Goal: Complete application form: Complete application form

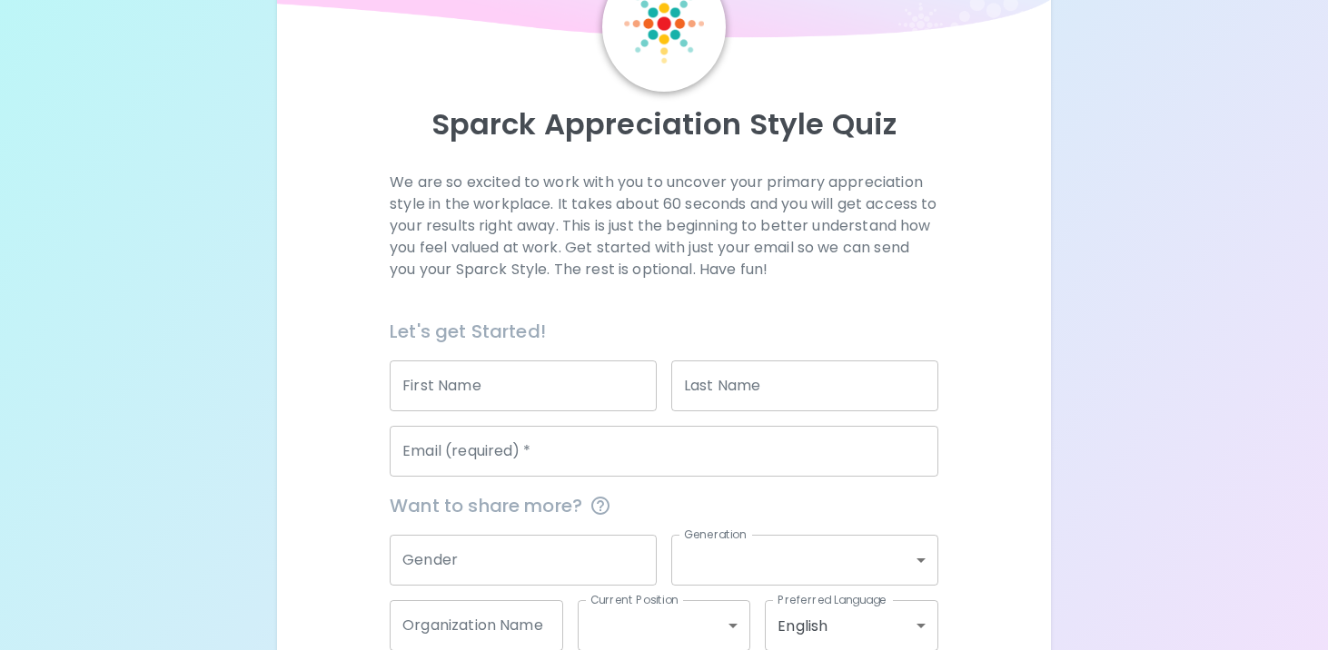
scroll to position [117, 0]
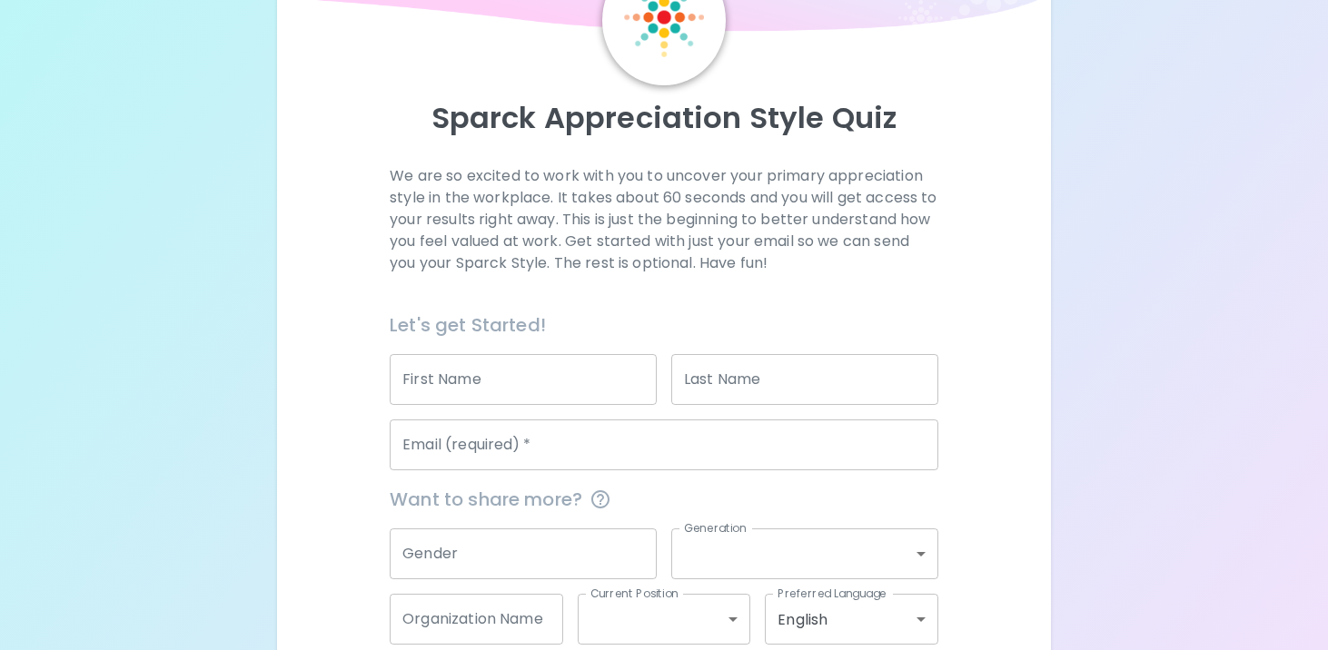
click at [517, 372] on input "First Name" at bounding box center [523, 379] width 267 height 51
type input "[PERSON_NAME]"
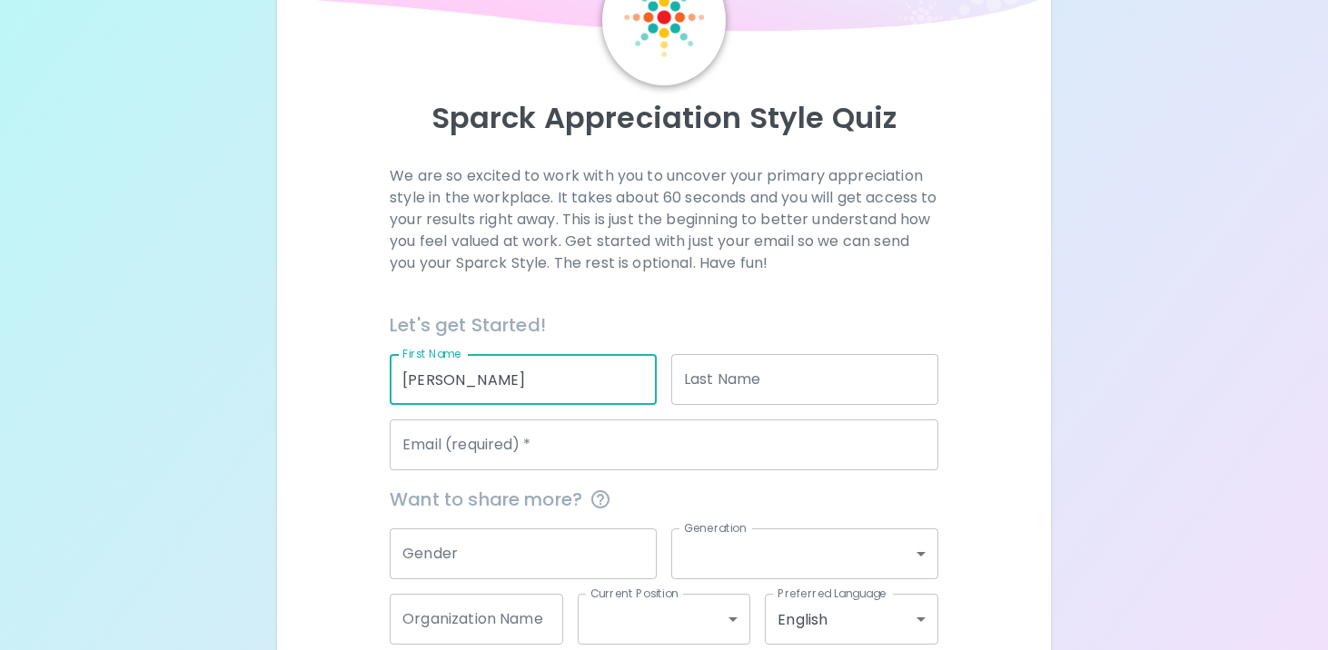
type input "[PERSON_NAME]"
type input "[EMAIL_ADDRESS][PERSON_NAME][DOMAIN_NAME]"
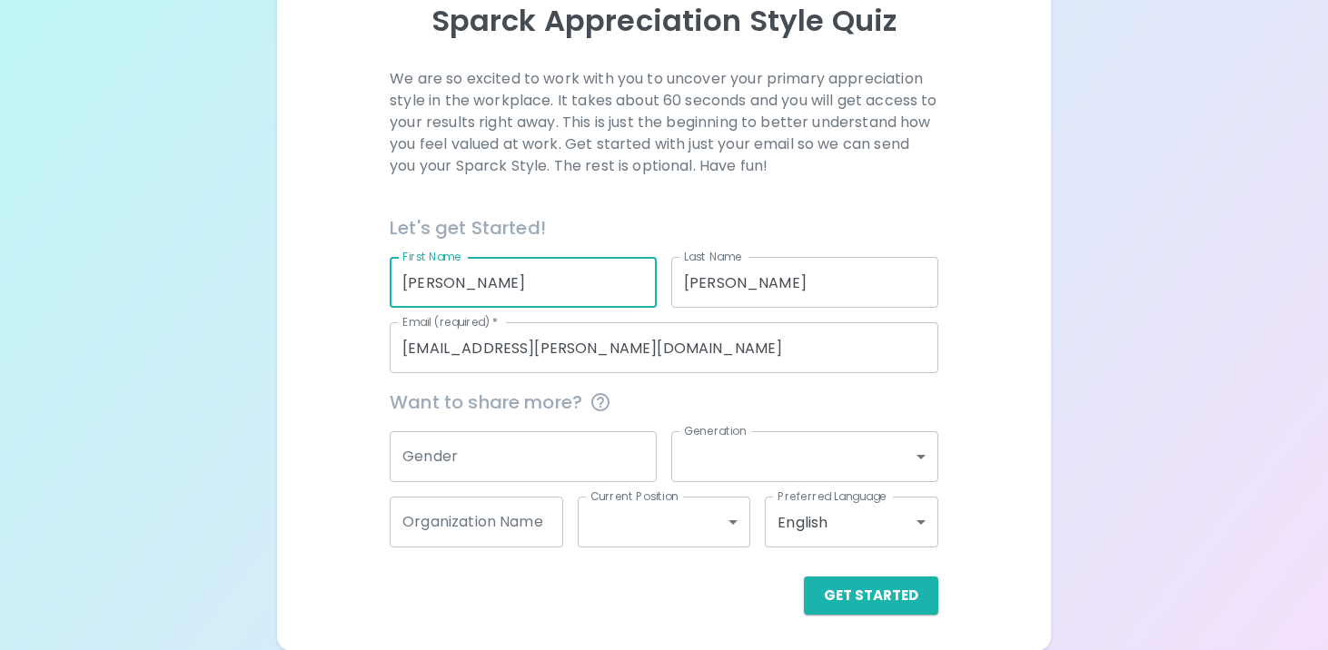
scroll to position [215, 0]
click at [580, 457] on input "Gender" at bounding box center [523, 456] width 267 height 51
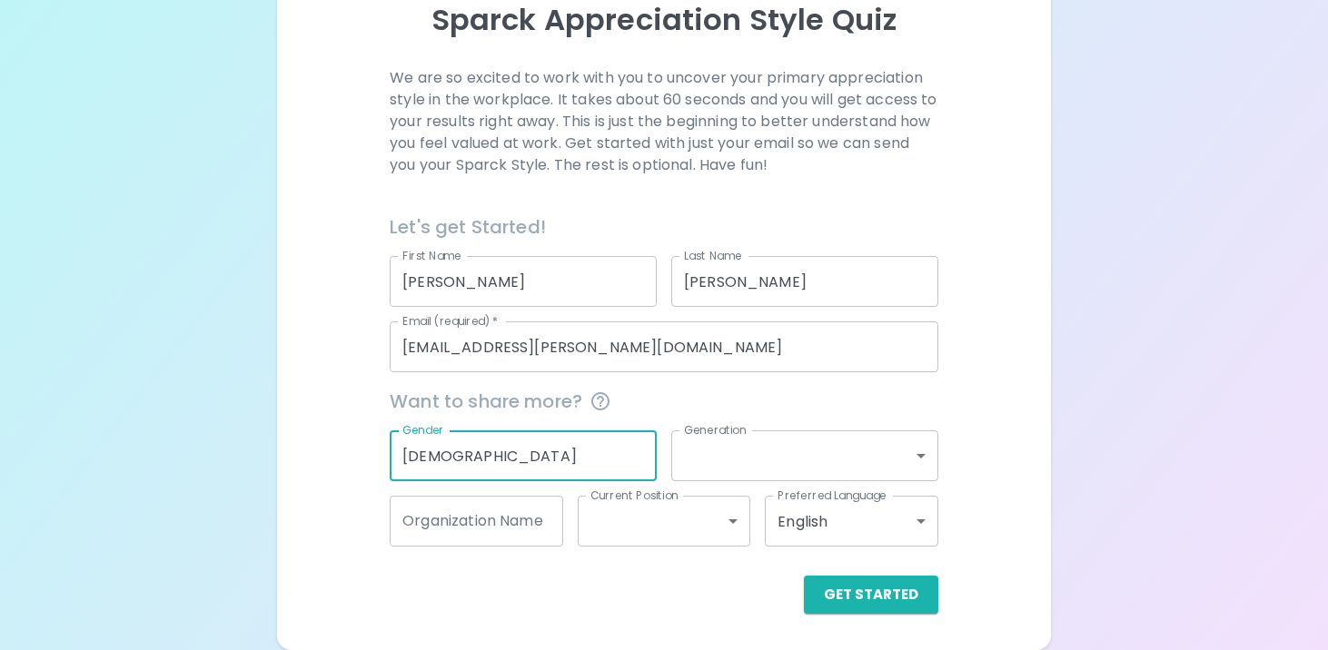
type input "[DEMOGRAPHIC_DATA]"
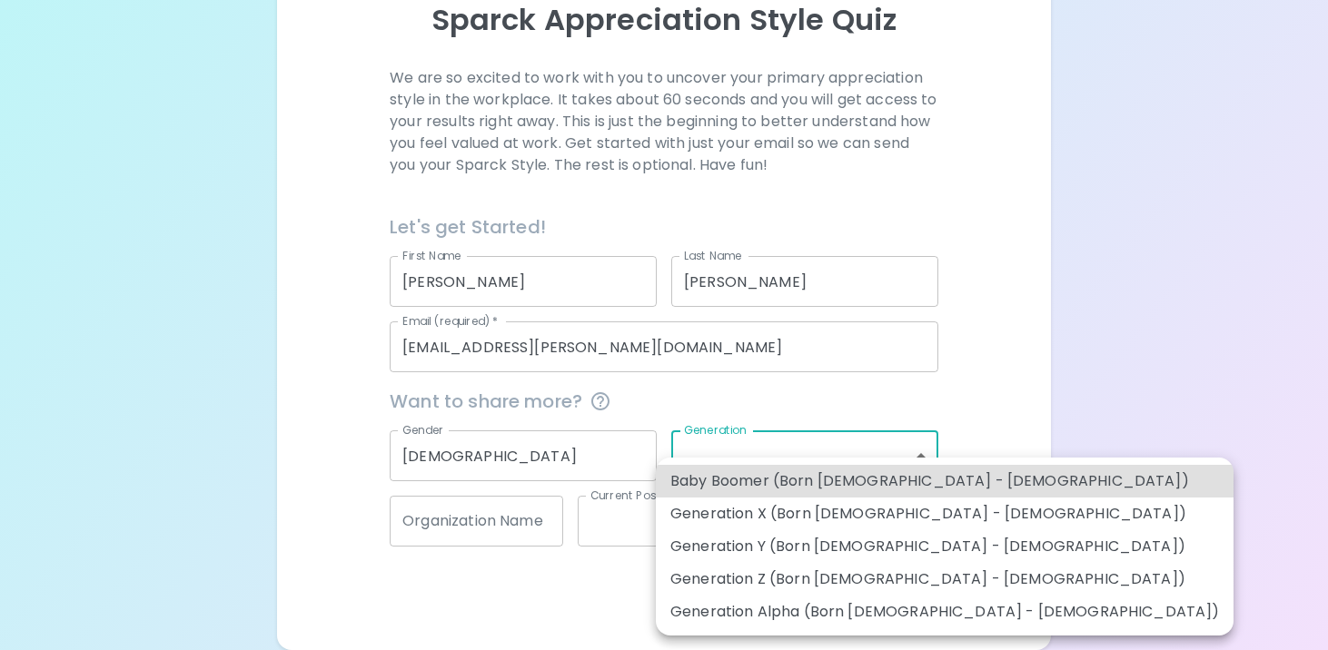
click at [808, 471] on body "Sparck Appreciation Style Quiz We are so excited to work with you to uncover yo…" at bounding box center [664, 218] width 1328 height 866
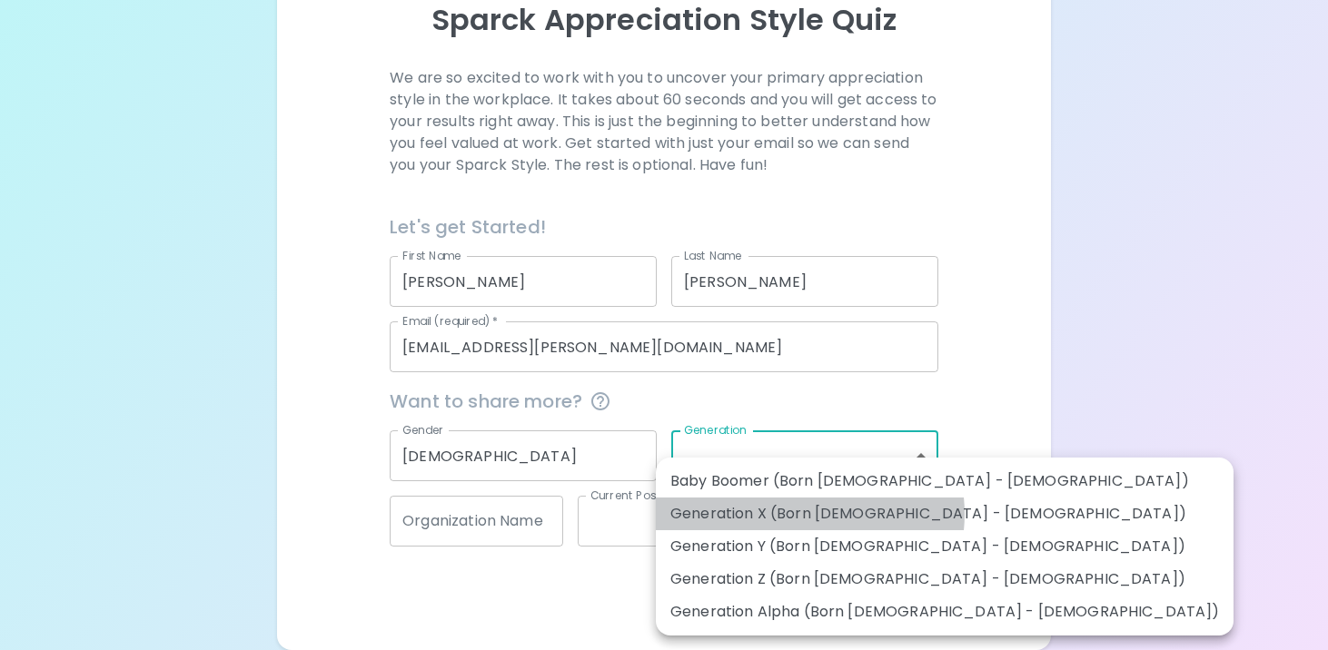
click at [809, 514] on li "Generation X (Born [DEMOGRAPHIC_DATA] - [DEMOGRAPHIC_DATA])" at bounding box center [945, 514] width 578 height 33
type input "generation_x"
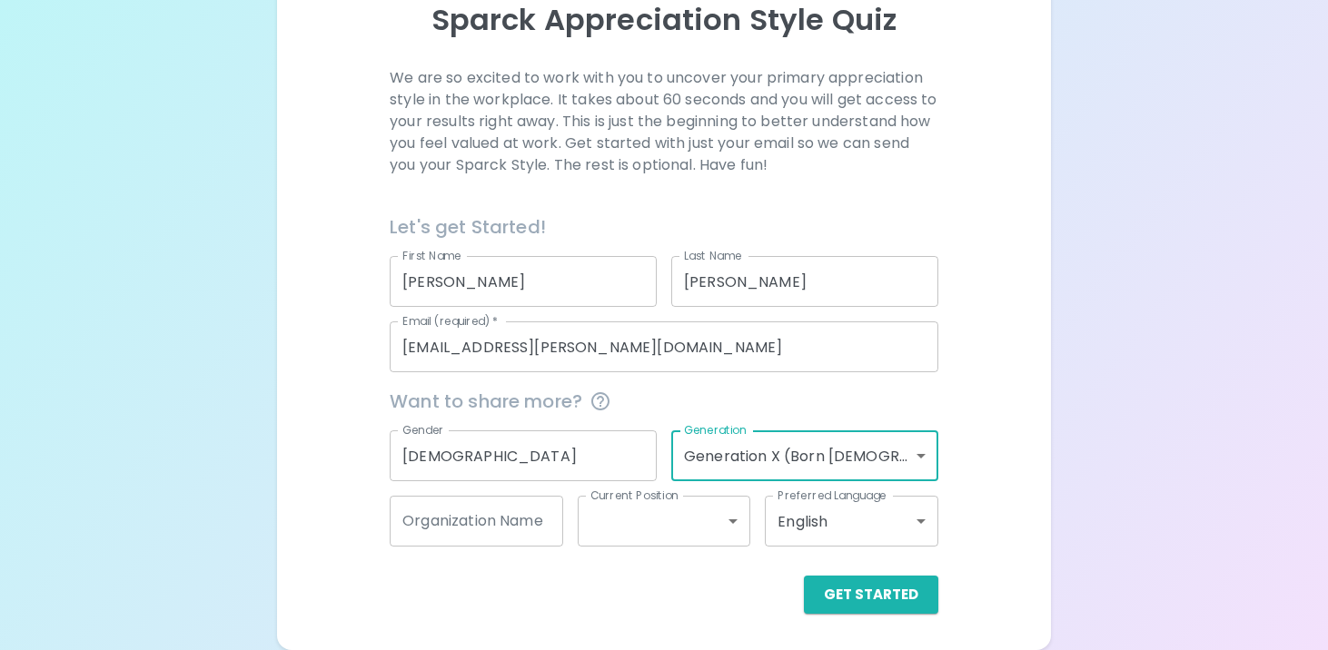
click at [512, 531] on input "Organization Name" at bounding box center [477, 521] width 174 height 51
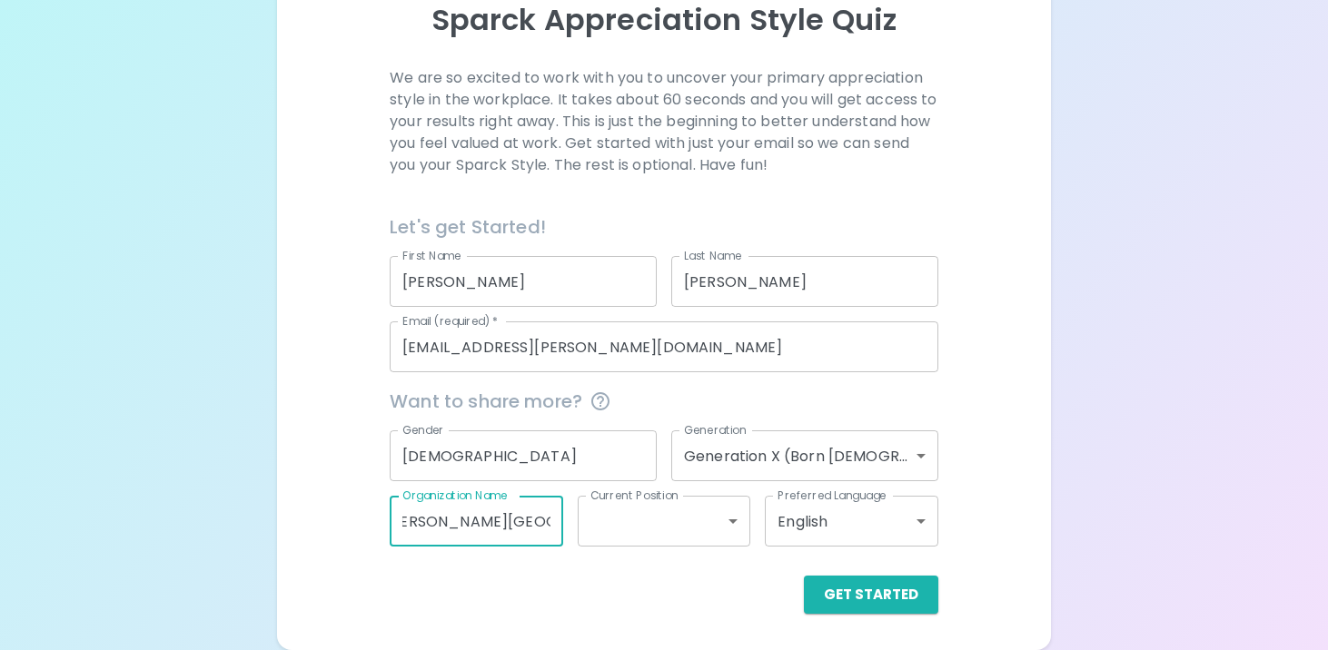
scroll to position [0, 29]
type input "[PERSON_NAME] Schools"
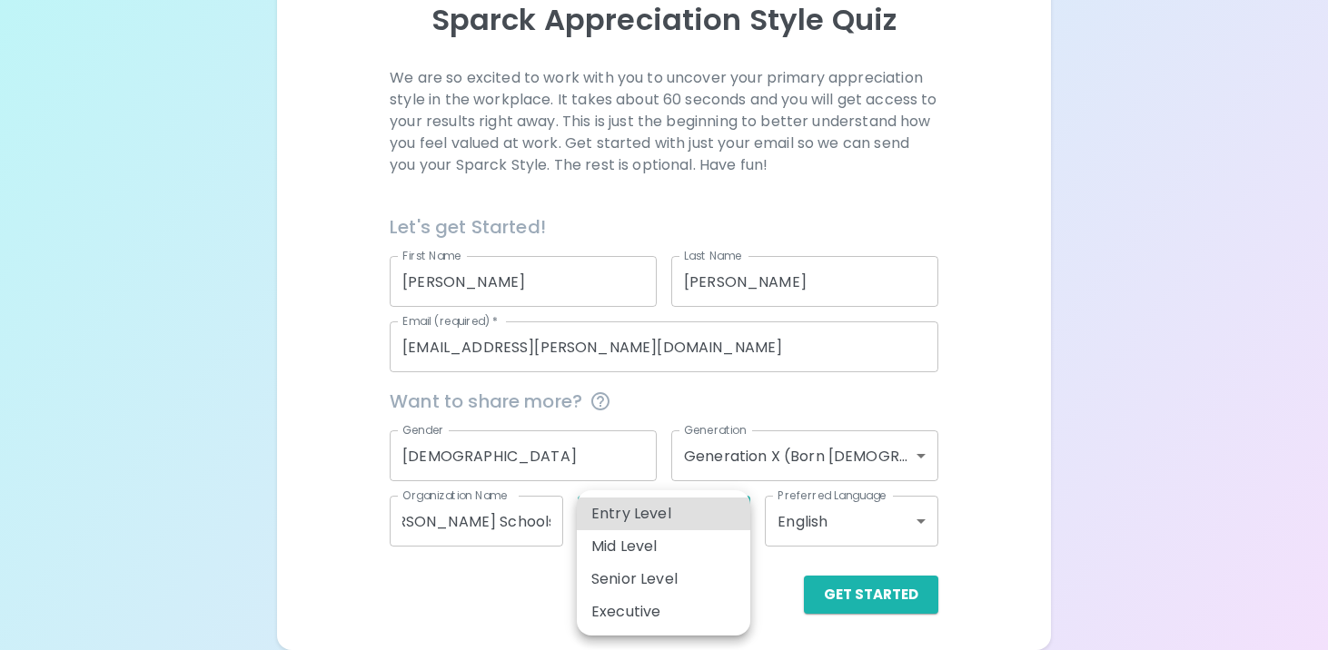
click at [716, 522] on body "Sparck Appreciation Style Quiz We are so excited to work with you to uncover yo…" at bounding box center [664, 218] width 1328 height 866
click at [973, 572] on div at bounding box center [664, 325] width 1328 height 650
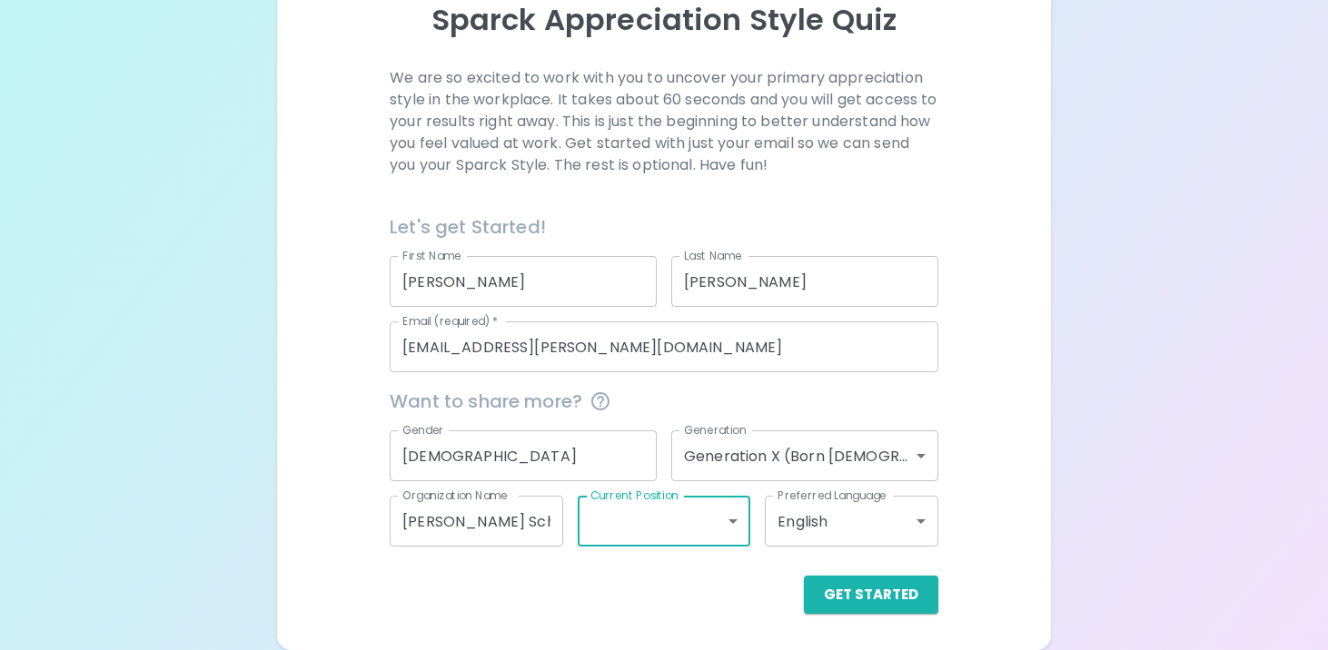
click at [710, 521] on body "Sparck Appreciation Style Quiz We are so excited to work with you to uncover yo…" at bounding box center [664, 218] width 1328 height 866
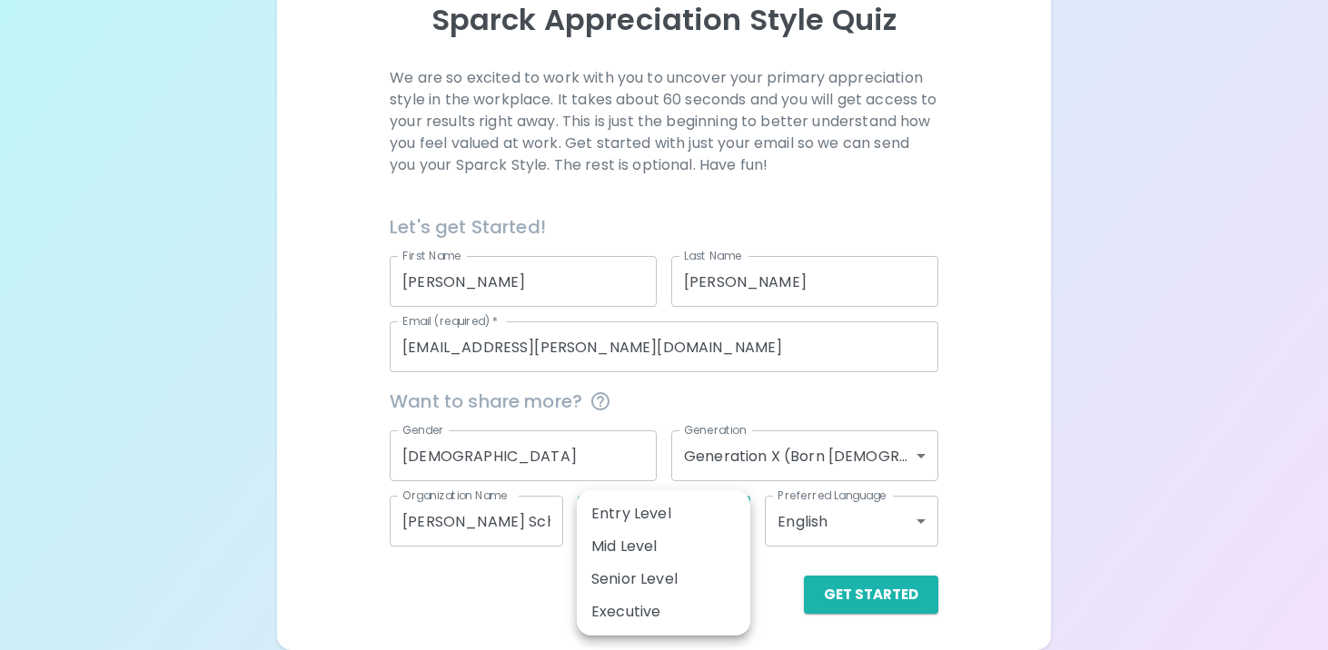
click at [690, 547] on li "Mid Level" at bounding box center [664, 547] width 174 height 33
click at [733, 531] on body "Sparck Appreciation Style Quiz We are so excited to work with you to uncover yo…" at bounding box center [664, 218] width 1328 height 866
click at [684, 577] on li "Senior Level" at bounding box center [664, 579] width 174 height 33
type input "senior_level"
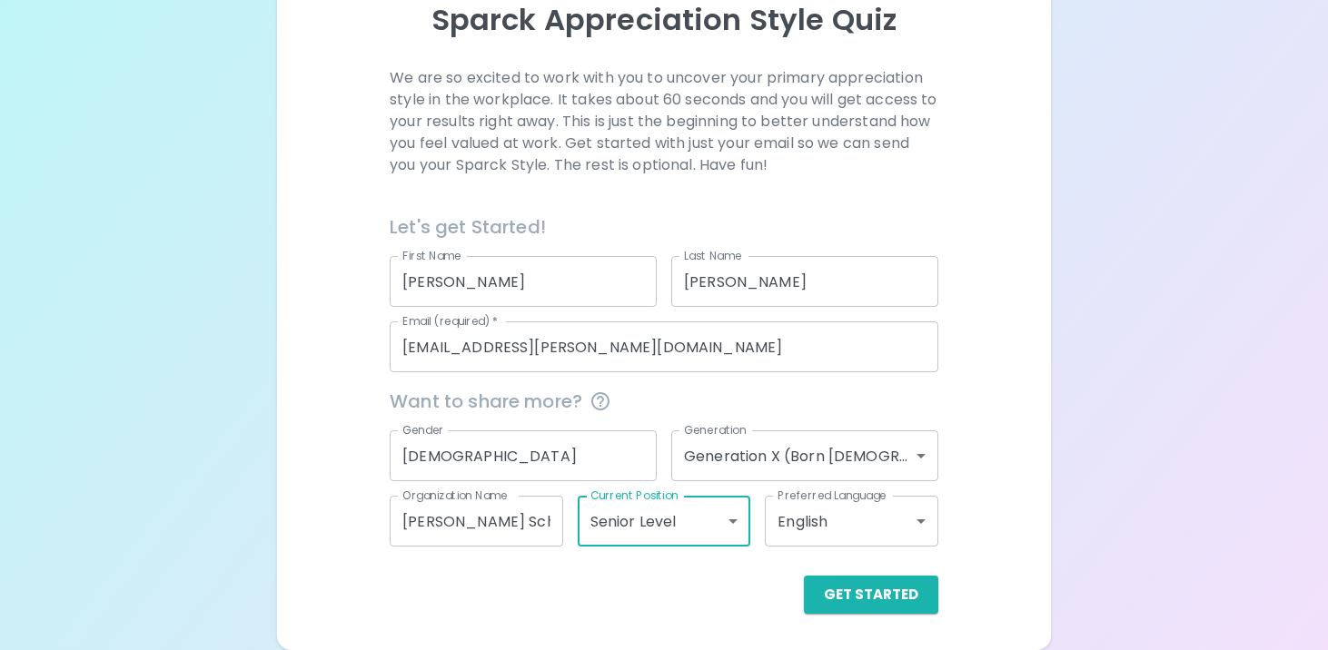
click at [724, 520] on body "Sparck Appreciation Style Quiz We are so excited to work with you to uncover yo…" at bounding box center [664, 218] width 1328 height 866
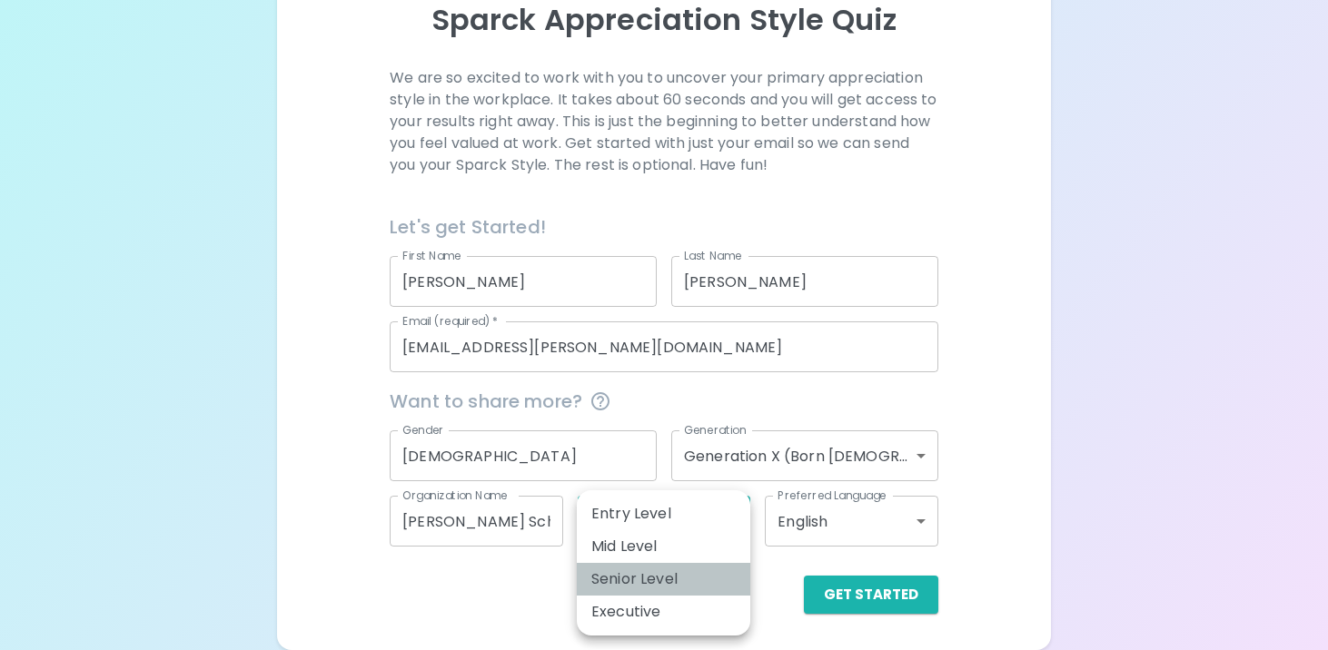
click at [701, 584] on li "Senior Level" at bounding box center [664, 579] width 174 height 33
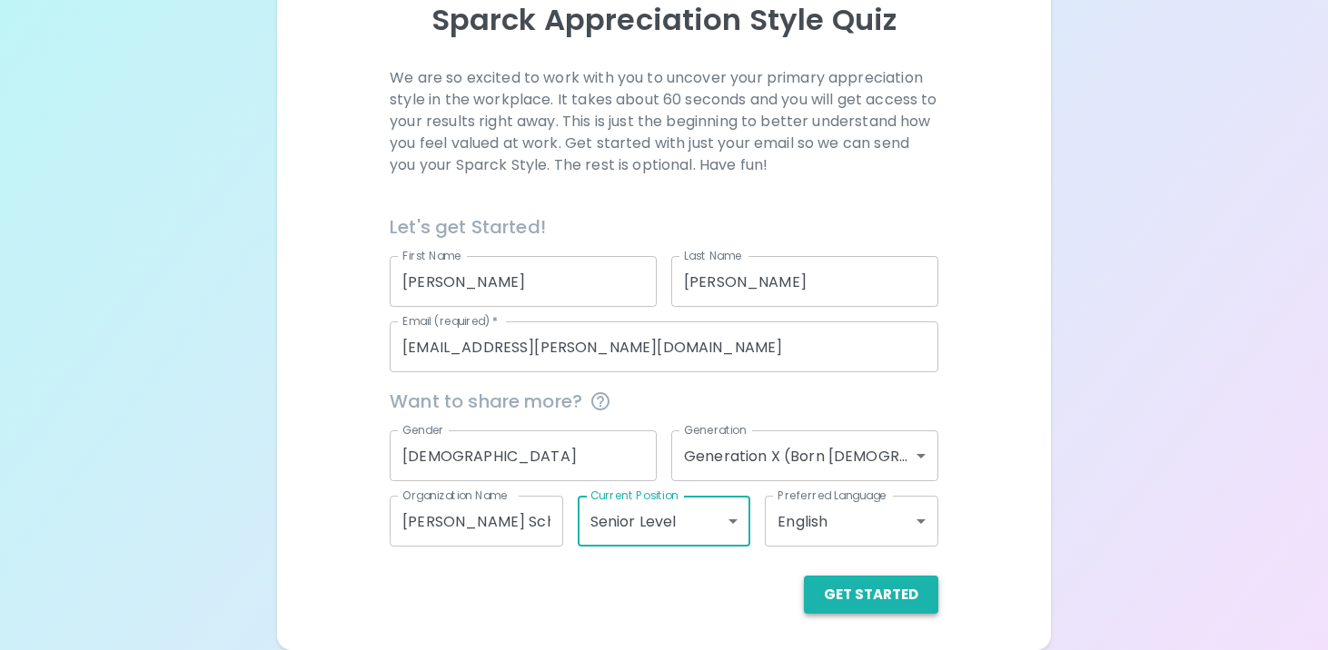
click at [888, 596] on button "Get Started" at bounding box center [871, 595] width 134 height 38
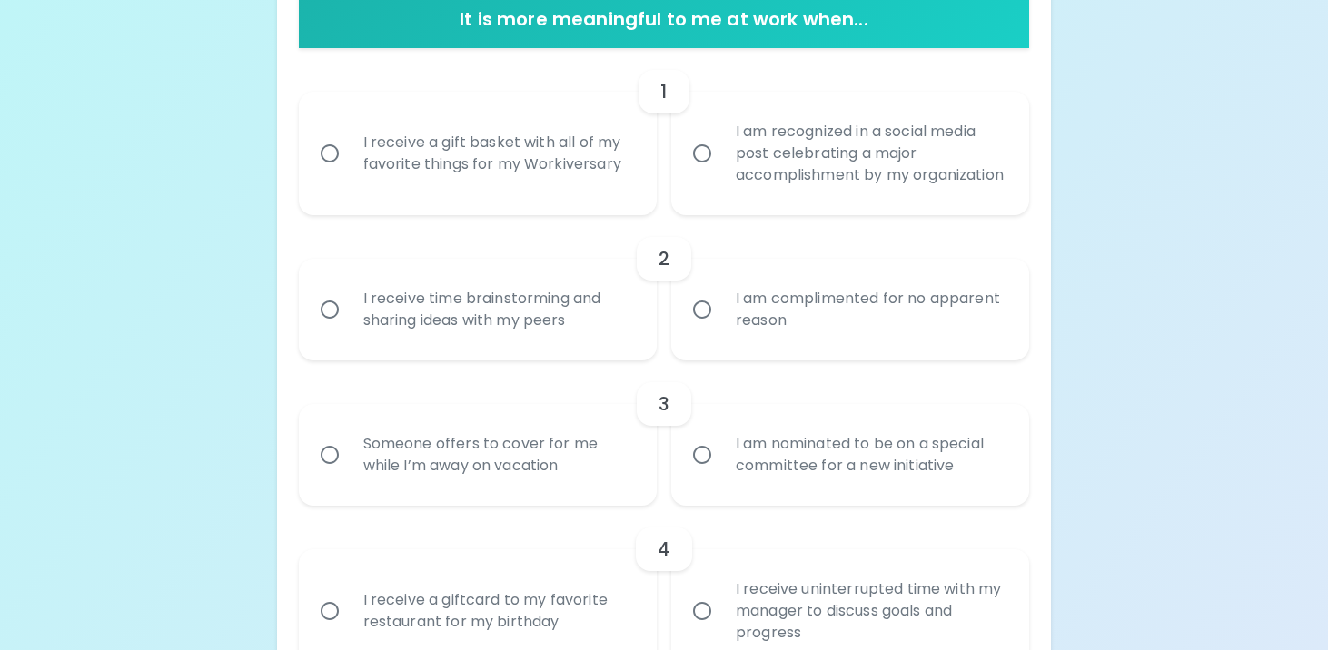
scroll to position [393, 0]
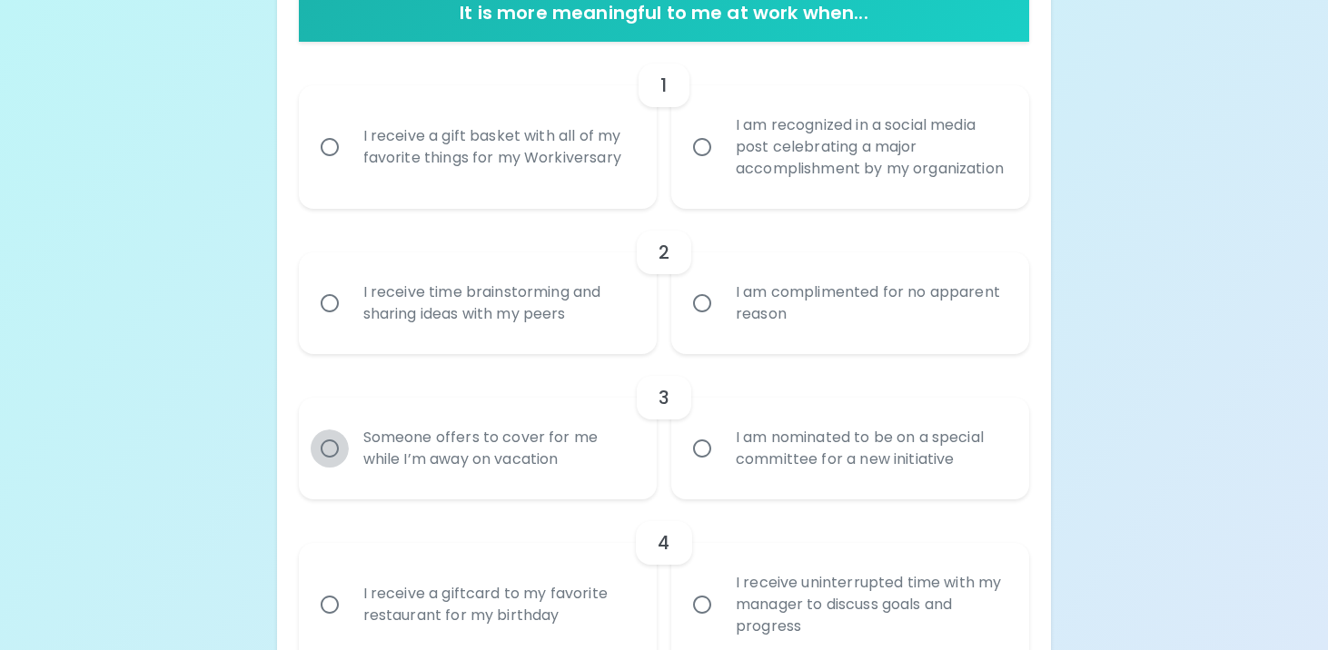
click at [329, 468] on input "Someone offers to cover for me while I’m away on vacation" at bounding box center [330, 449] width 38 height 38
radio input "true"
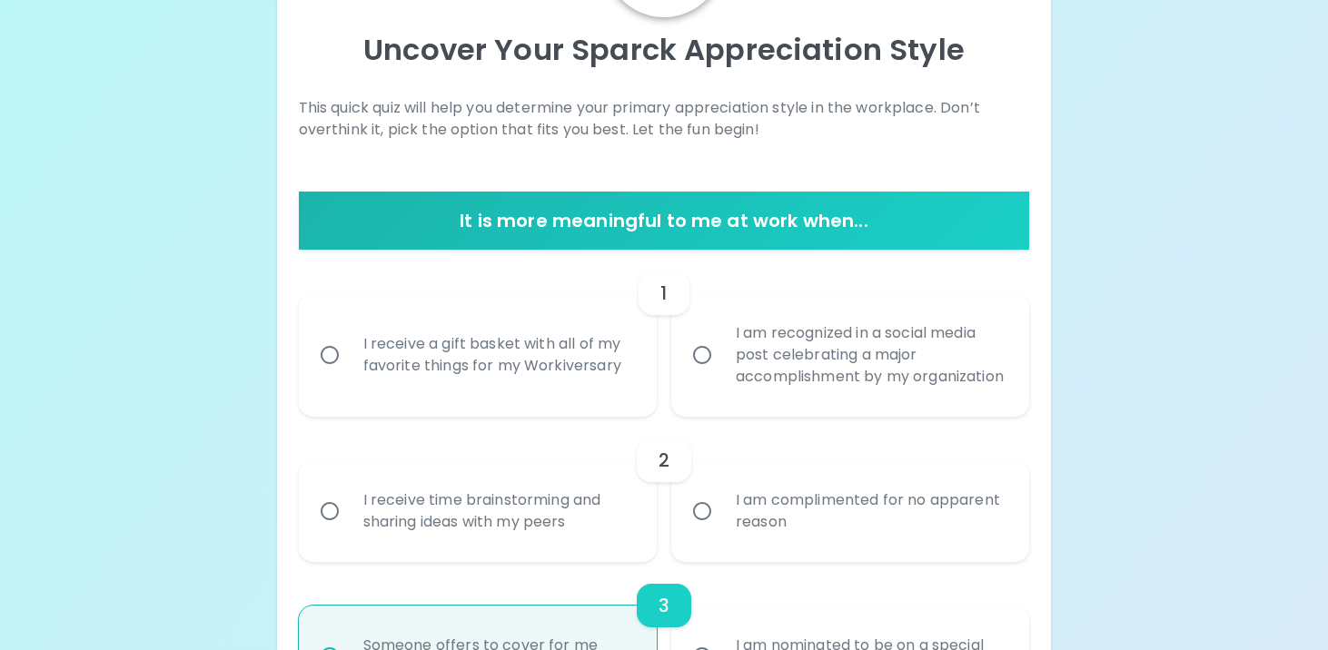
scroll to position [0, 0]
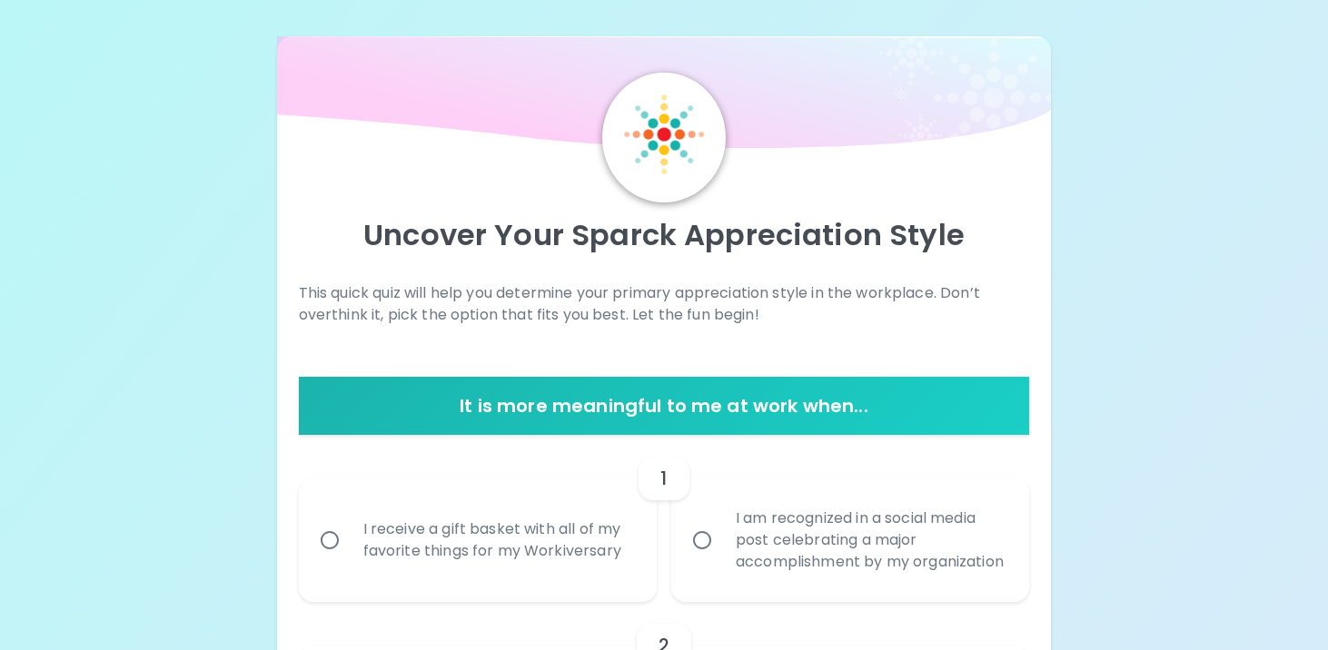
click at [736, 546] on div "I am recognized in a social media post celebrating a major accomplishment by my…" at bounding box center [870, 540] width 298 height 109
click at [721, 546] on input "I am recognized in a social media post celebrating a major accomplishment by my…" at bounding box center [702, 540] width 38 height 38
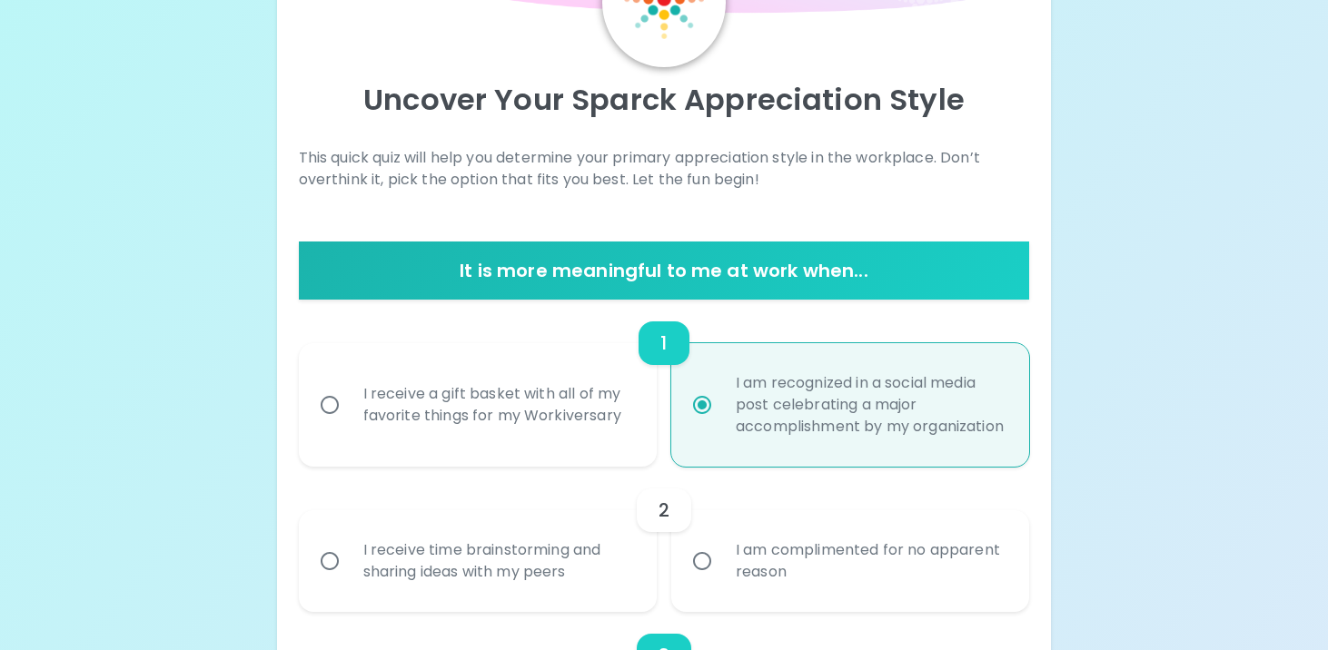
scroll to position [145, 0]
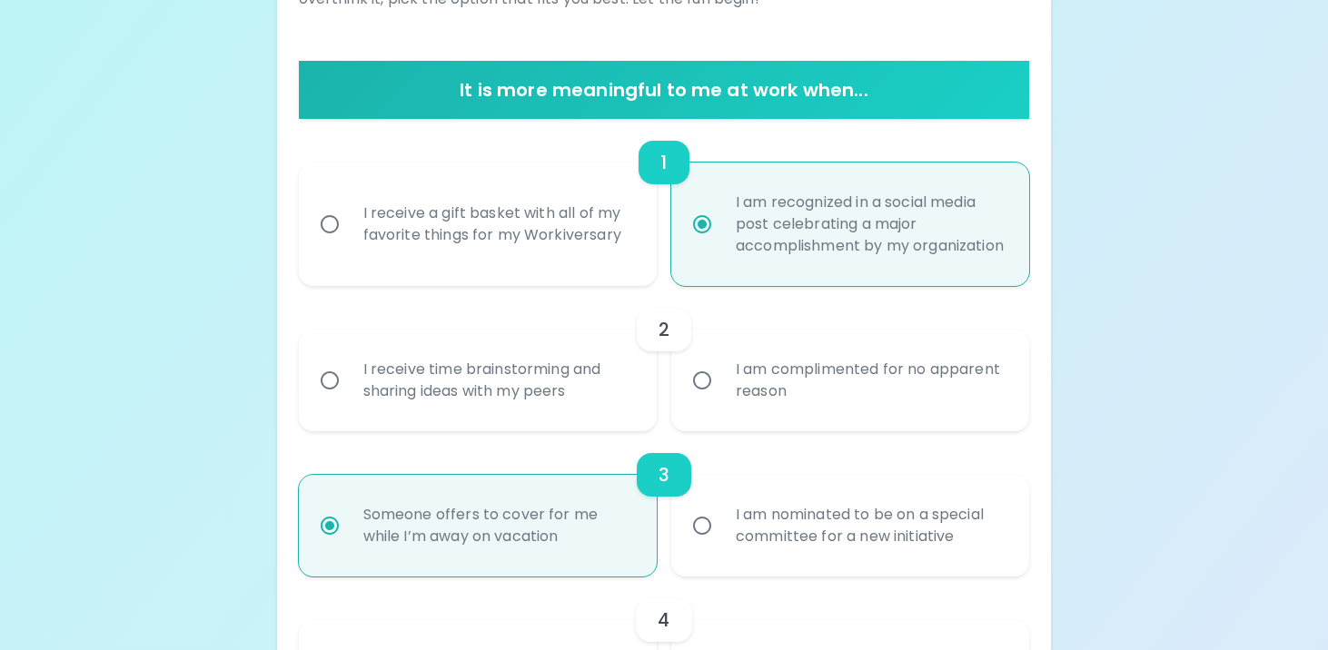
radio input "true"
click at [551, 424] on div "I receive time brainstorming and sharing ideas with my peers" at bounding box center [498, 380] width 298 height 87
click at [349, 400] on input "I receive time brainstorming and sharing ideas with my peers" at bounding box center [330, 381] width 38 height 38
radio input "false"
radio input "true"
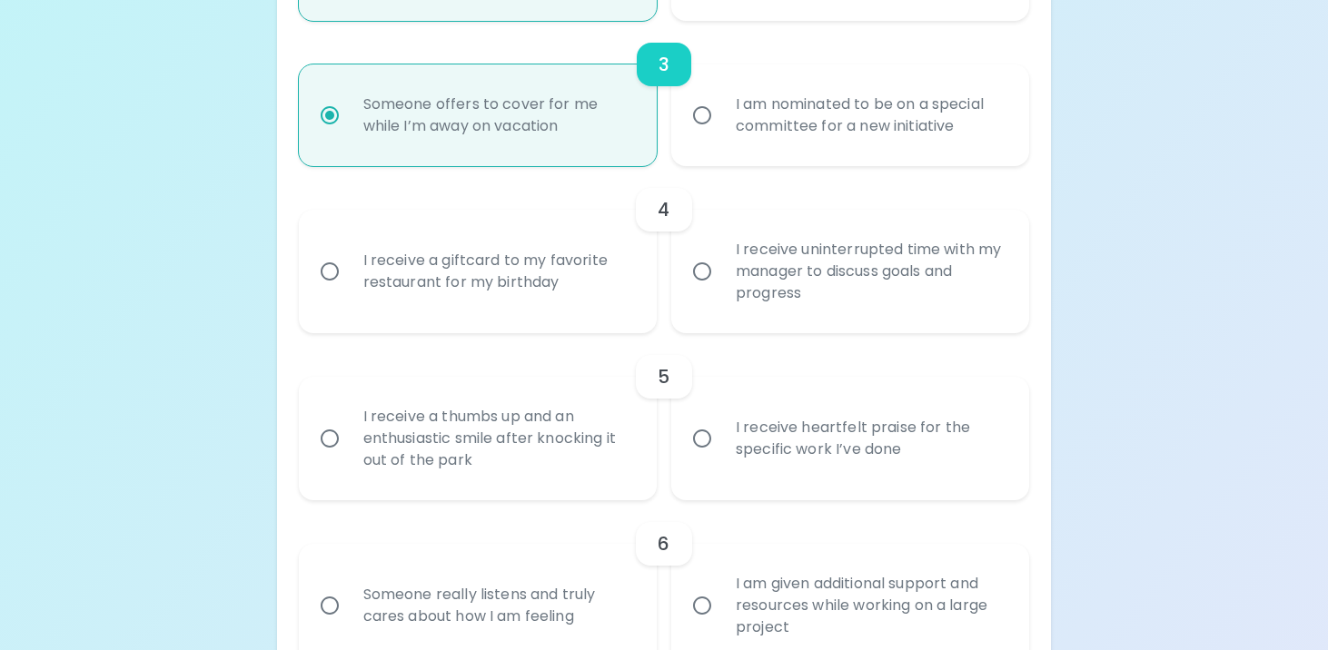
scroll to position [733, 0]
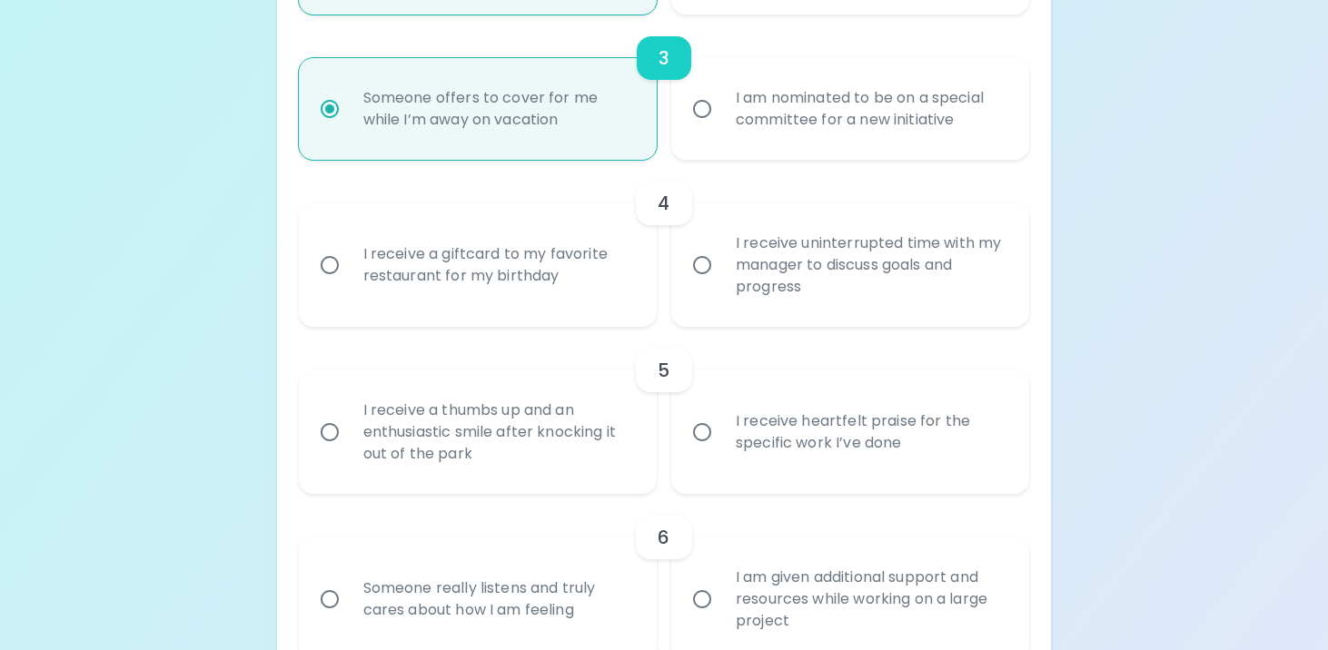
radio input "true"
click at [740, 276] on div "I receive uninterrupted time with my manager to discuss goals and progress" at bounding box center [870, 265] width 298 height 109
click at [721, 276] on input "I receive uninterrupted time with my manager to discuss goals and progress" at bounding box center [702, 265] width 38 height 38
radio input "false"
radio input "true"
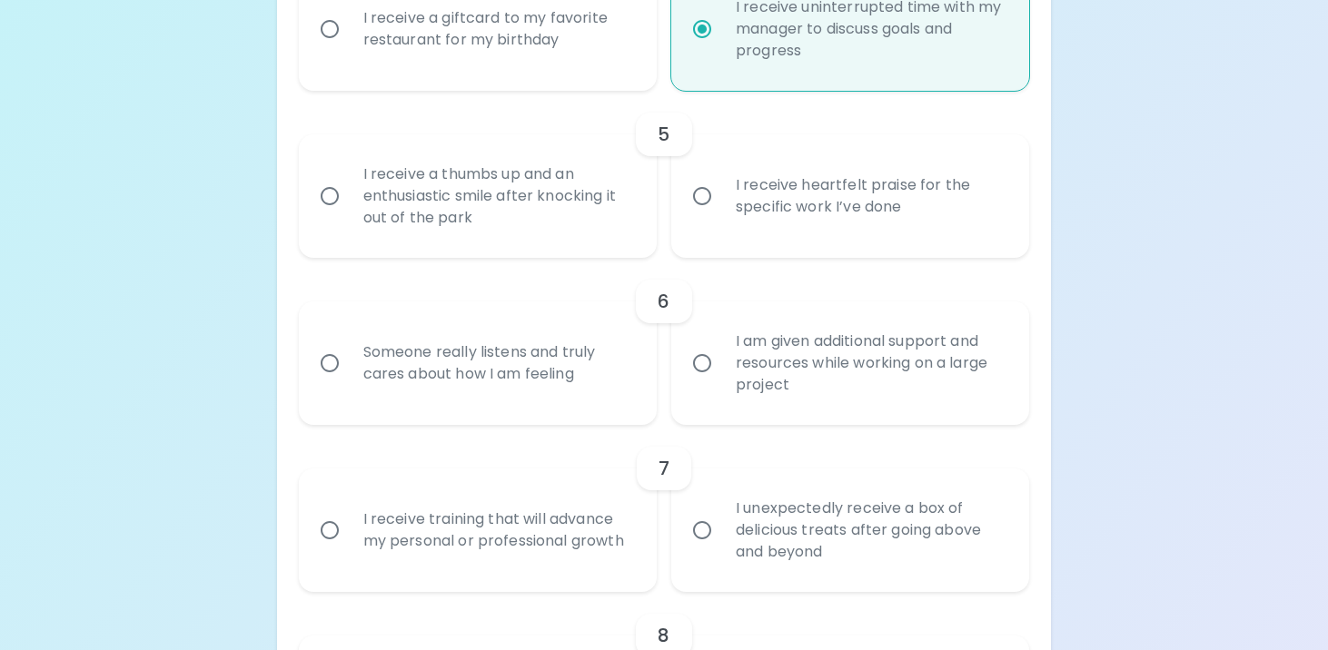
scroll to position [1018, 0]
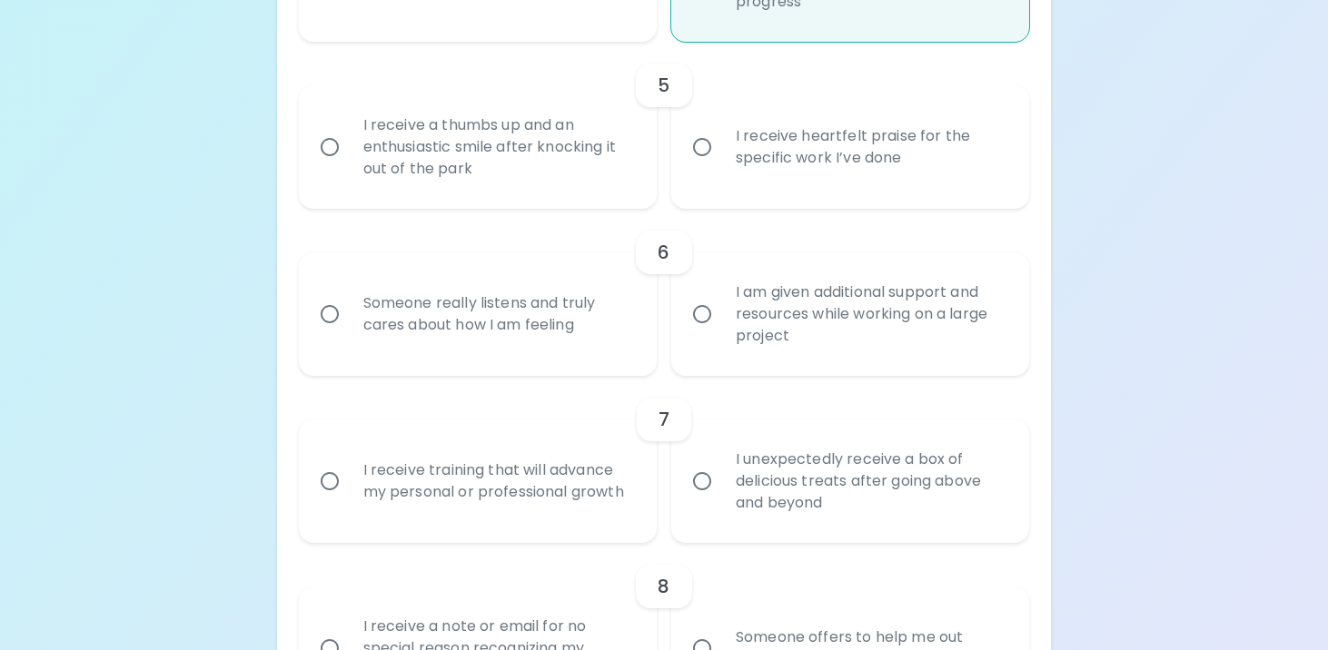
radio input "true"
click at [779, 163] on div "I receive heartfelt praise for the specific work I’ve done" at bounding box center [870, 147] width 298 height 87
click at [721, 163] on input "I receive heartfelt praise for the specific work I’ve done" at bounding box center [702, 147] width 38 height 38
radio input "false"
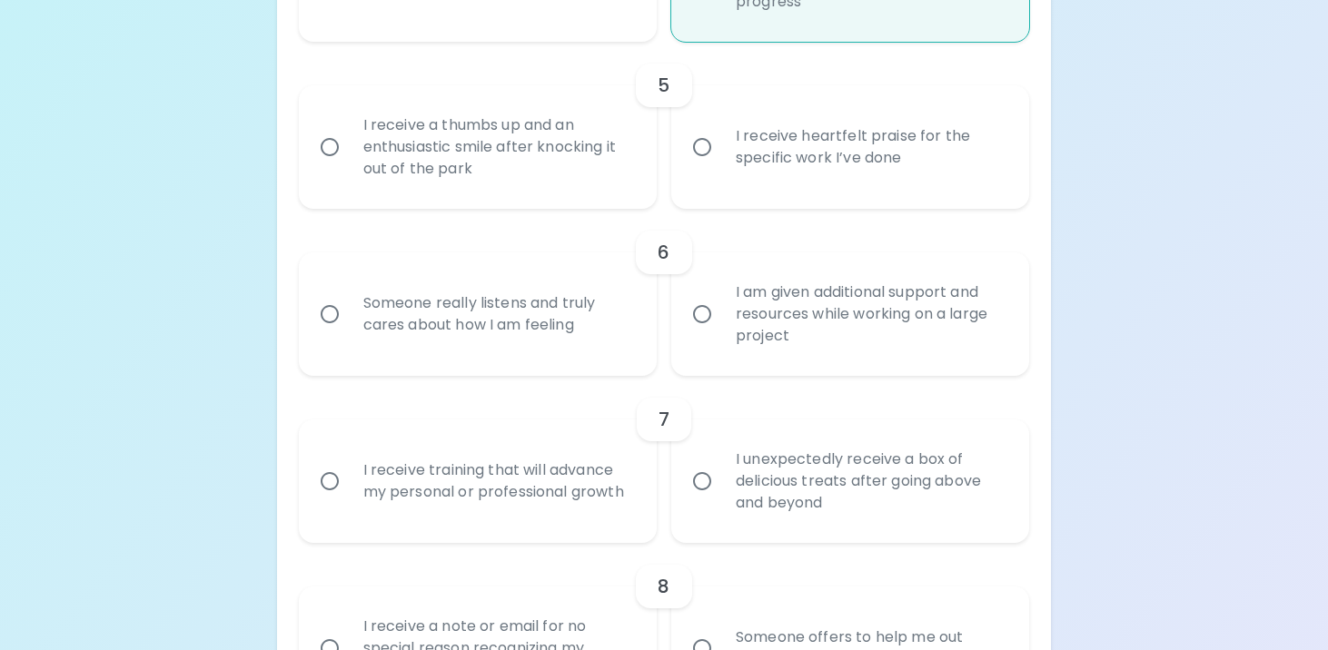
radio input "false"
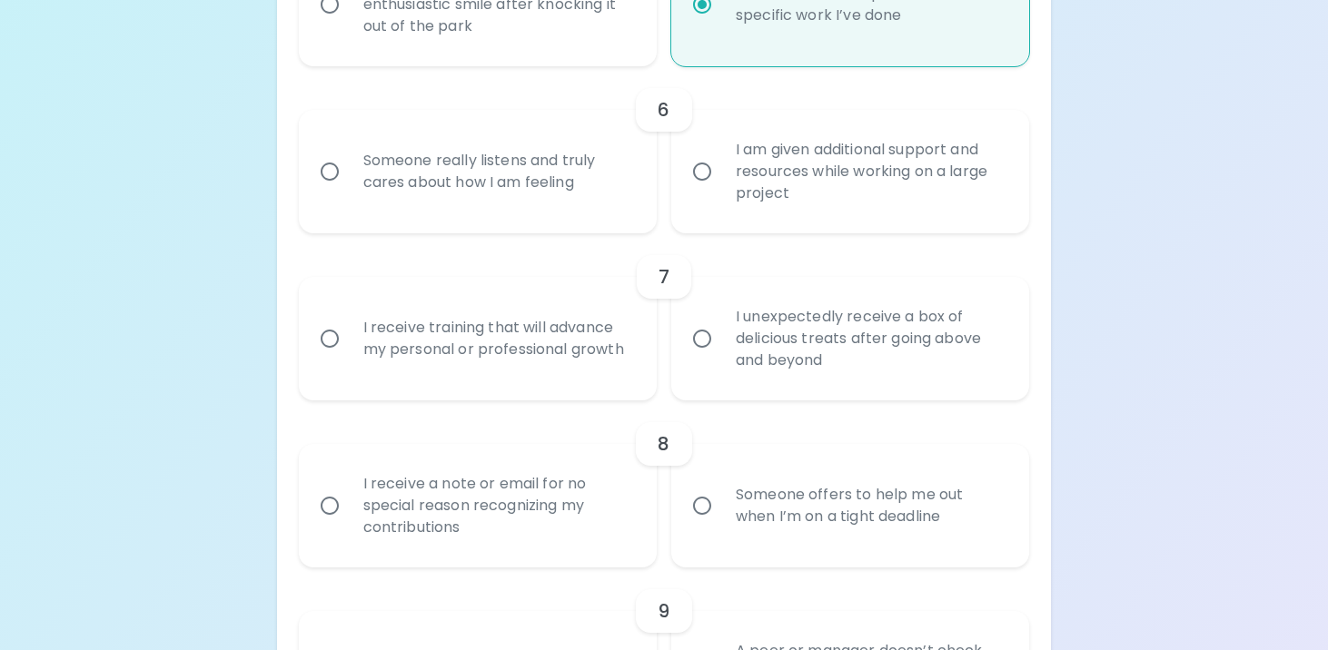
scroll to position [1164, 0]
radio input "true"
click at [623, 208] on div "Someone really listens and truly cares about how I am feeling" at bounding box center [498, 168] width 298 height 87
click at [349, 188] on input "Someone really listens and truly cares about how I am feeling" at bounding box center [330, 169] width 38 height 38
radio input "false"
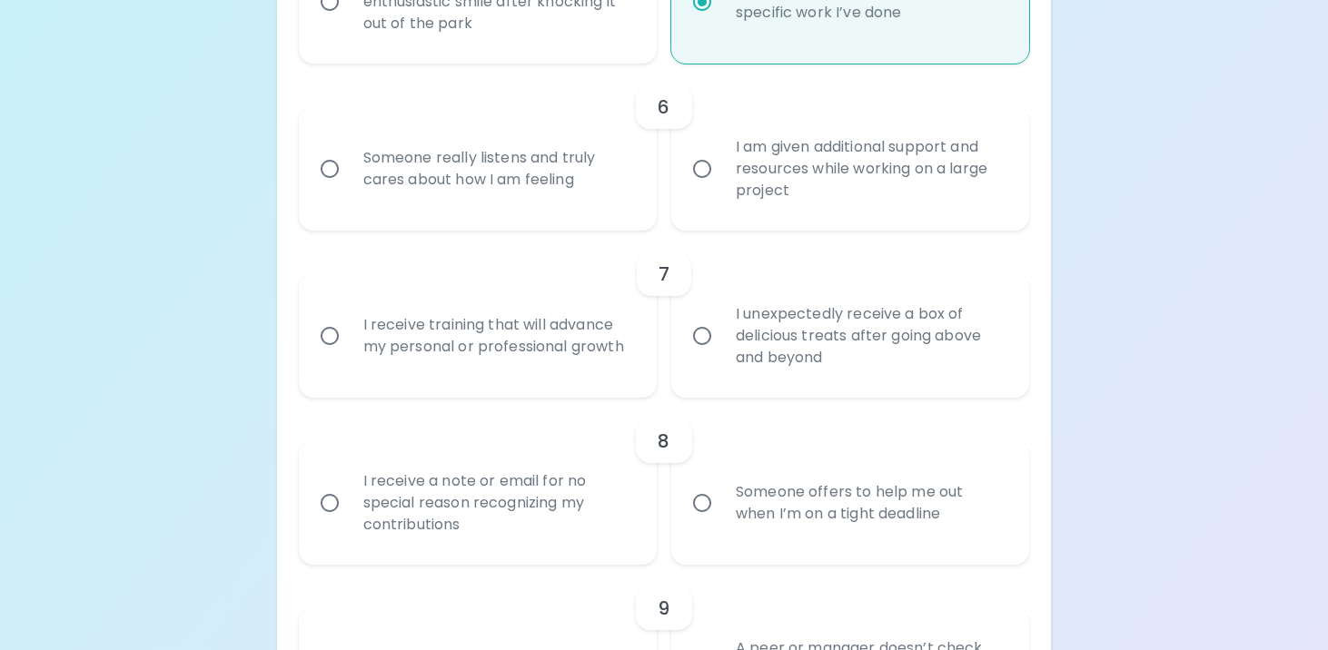
radio input "false"
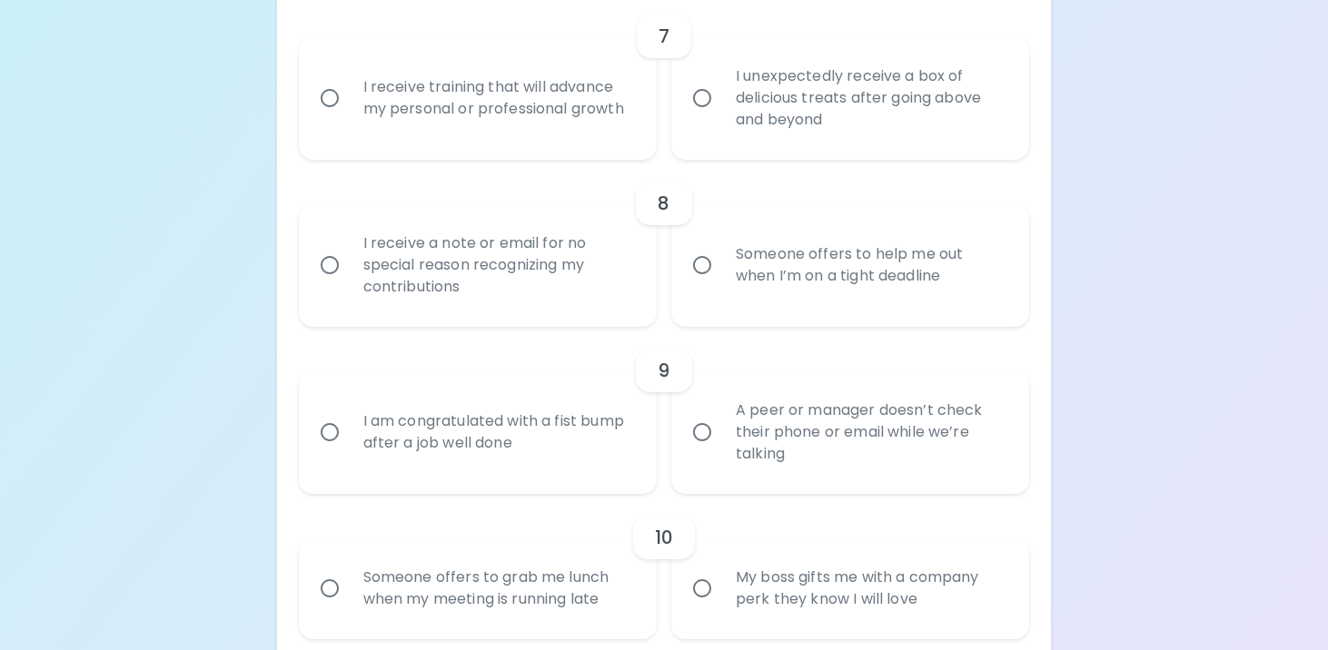
scroll to position [1404, 0]
radio input "true"
click at [612, 303] on div "I receive a note or email for no special reason recognizing my contributions" at bounding box center [498, 263] width 298 height 109
click at [349, 283] on input "I receive a note or email for no special reason recognizing my contributions" at bounding box center [330, 263] width 38 height 38
radio input "false"
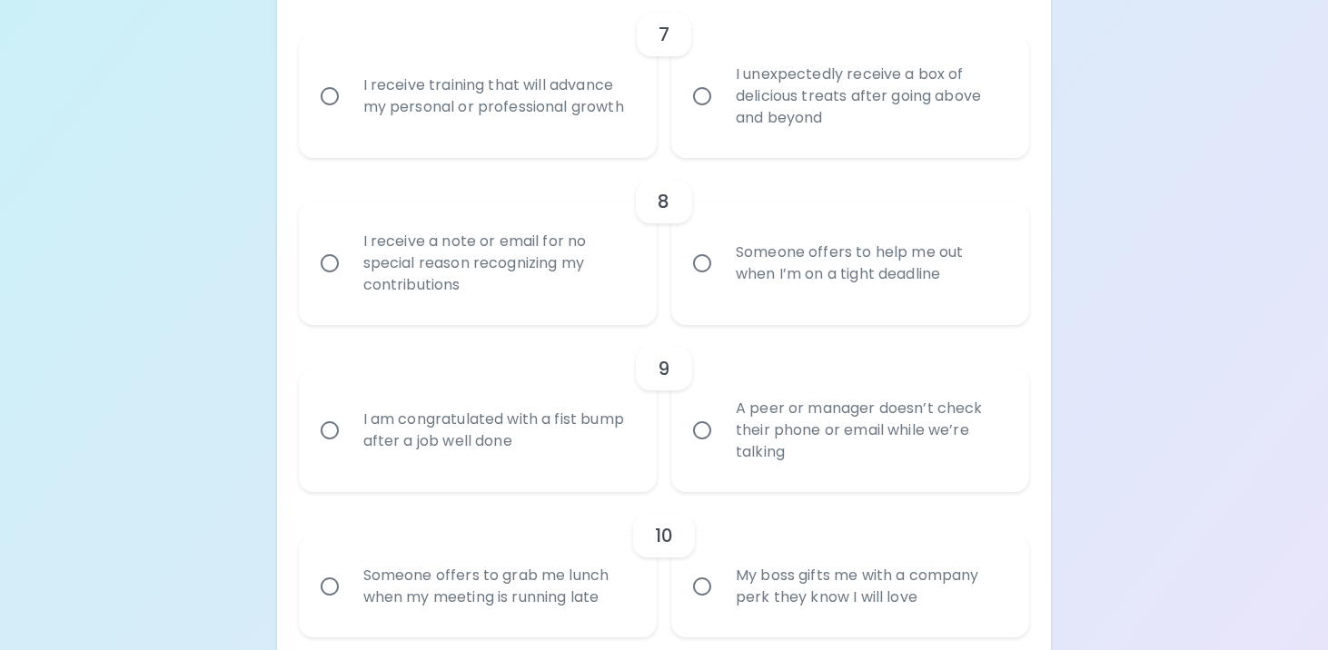
radio input "false"
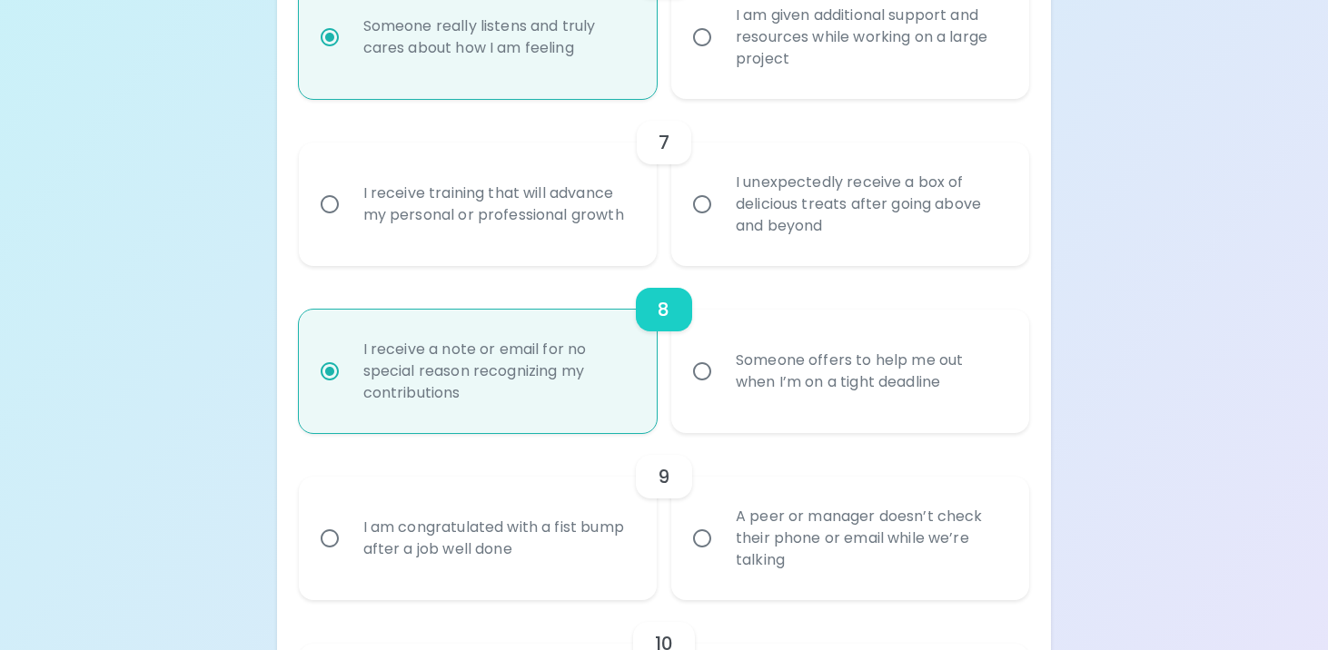
scroll to position [1343, 0]
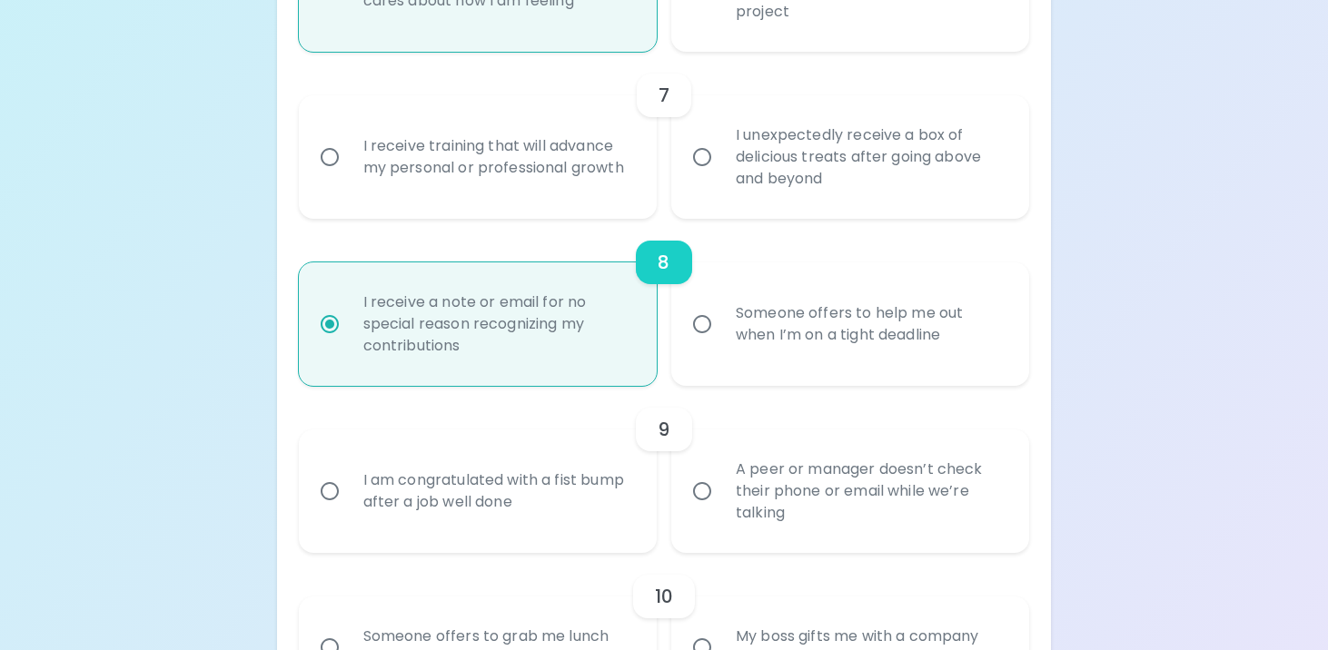
radio input "true"
click at [607, 190] on div "I receive training that will advance my personal or professional growth" at bounding box center [498, 157] width 298 height 87
click at [349, 176] on input "I receive training that will advance my personal or professional growth" at bounding box center [330, 157] width 38 height 38
radio input "false"
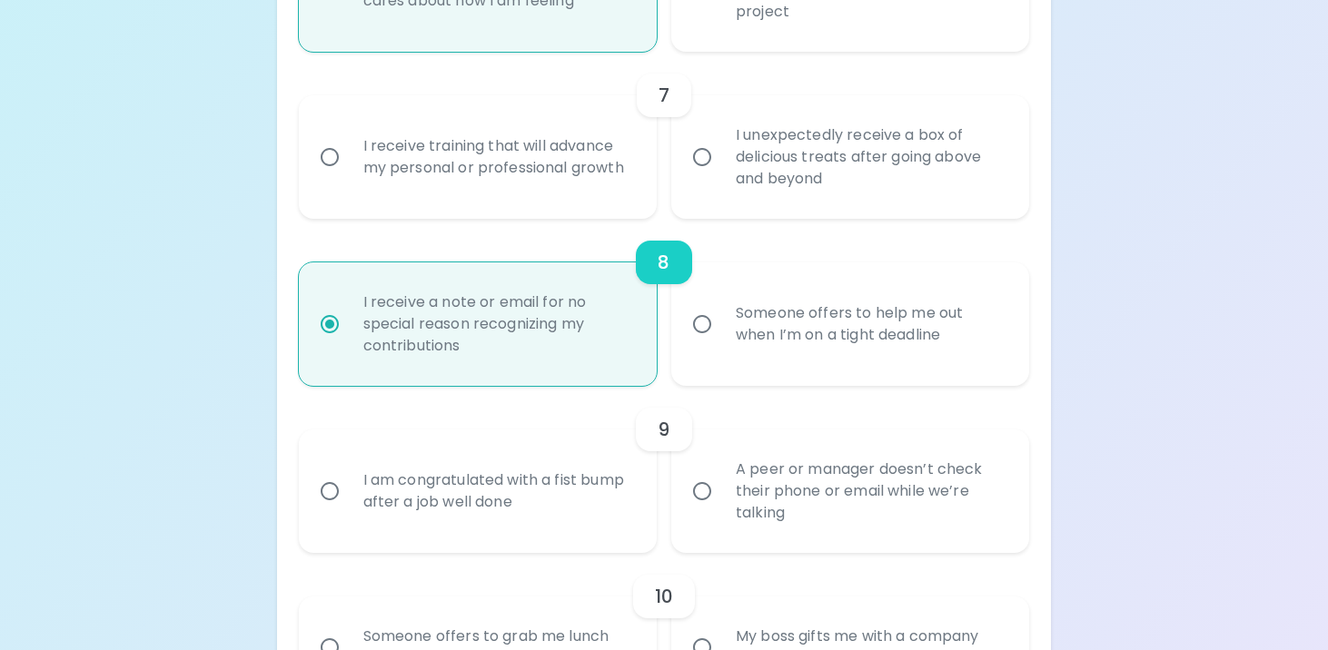
radio input "false"
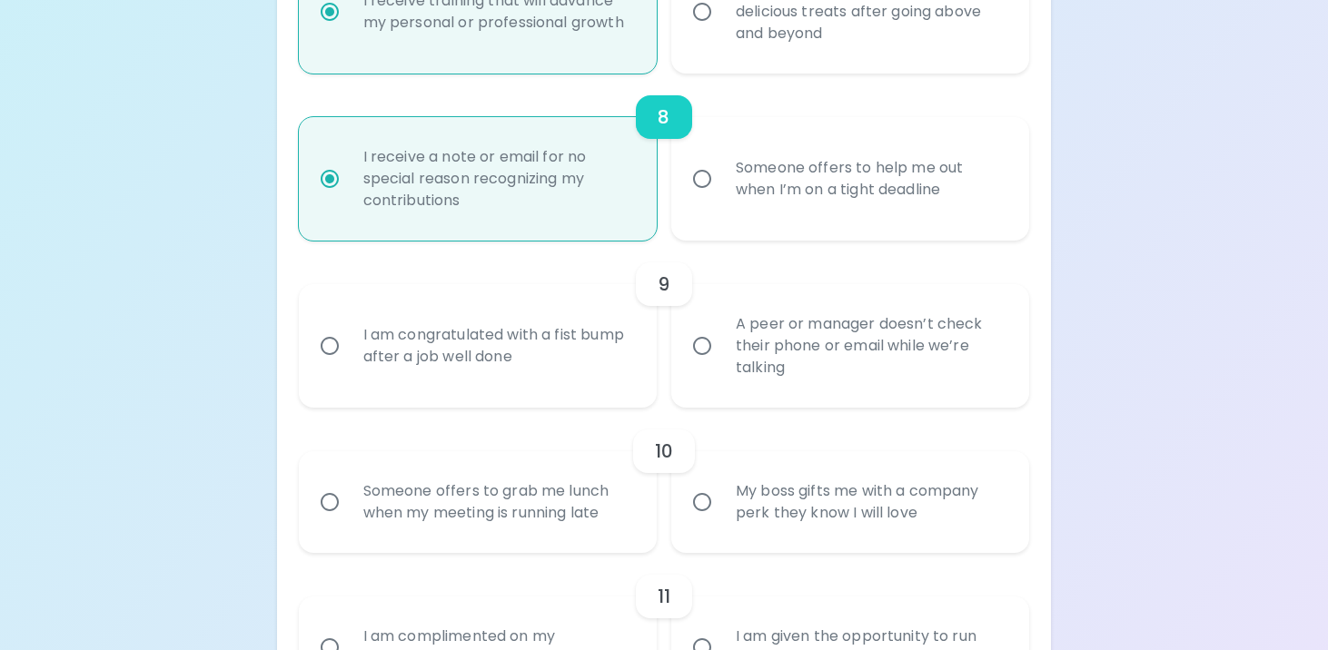
scroll to position [1627, 0]
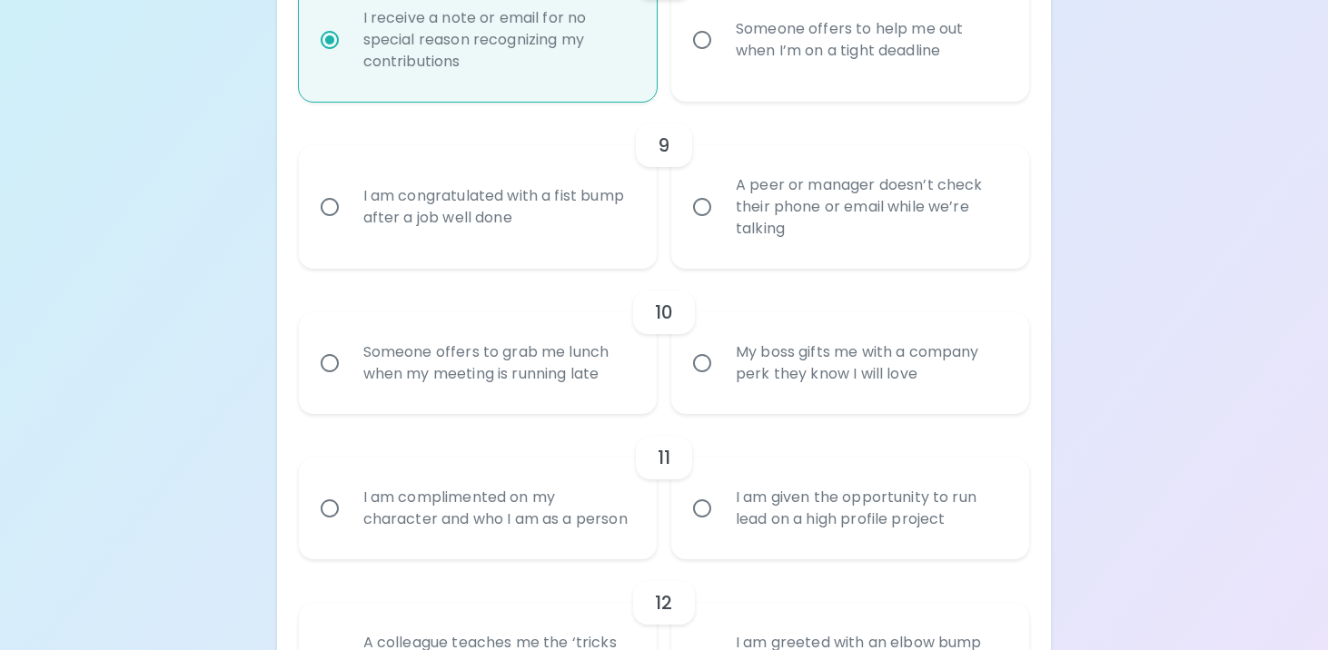
radio input "true"
click at [749, 205] on div "A peer or manager doesn’t check their phone or email while we’re talking" at bounding box center [870, 207] width 298 height 109
click at [721, 205] on input "A peer or manager doesn’t check their phone or email while we’re talking" at bounding box center [702, 207] width 38 height 38
radio input "false"
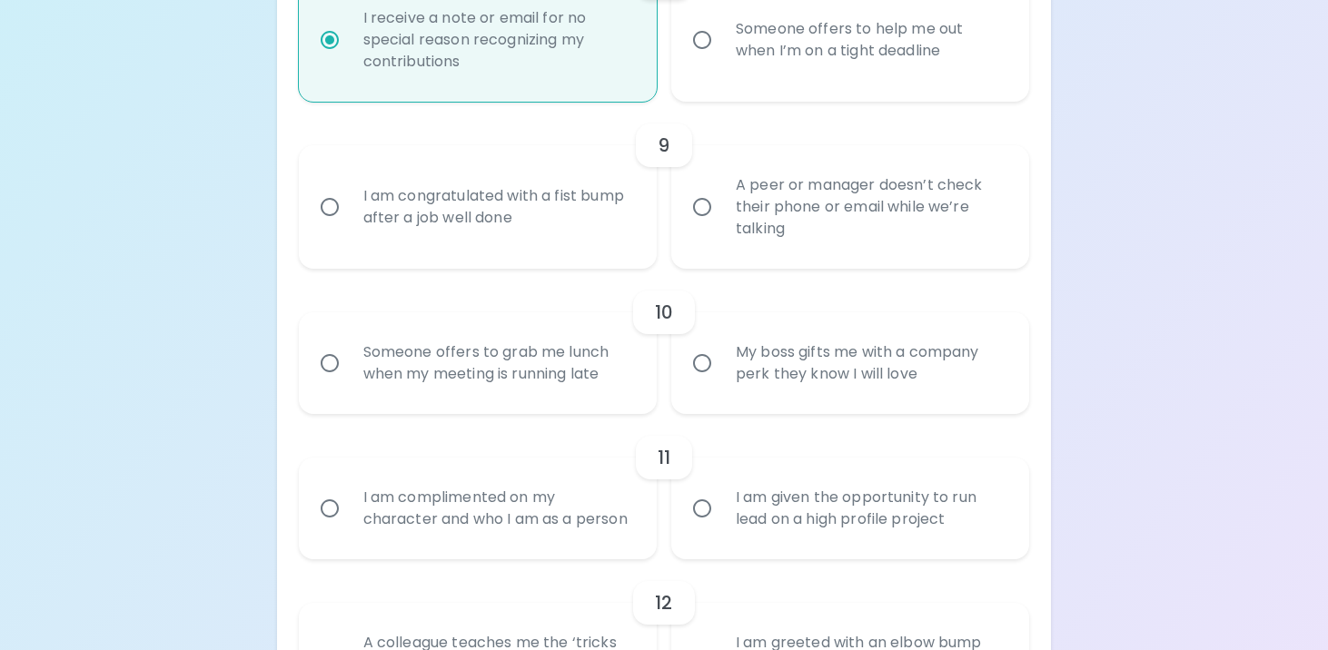
radio input "false"
radio input "true"
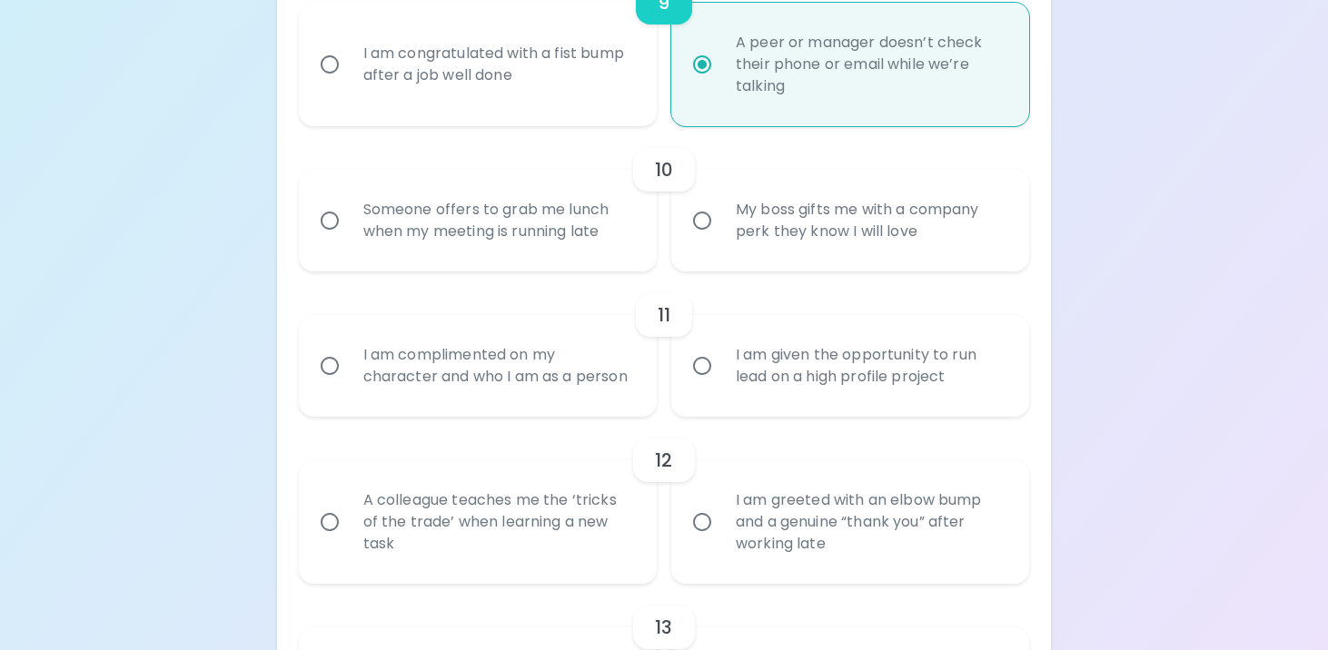
scroll to position [1772, 0]
radio input "true"
click at [628, 251] on div "Someone offers to grab me lunch when my meeting is running late" at bounding box center [498, 217] width 298 height 87
click at [349, 237] on input "Someone offers to grab me lunch when my meeting is running late" at bounding box center [330, 218] width 38 height 38
radio input "false"
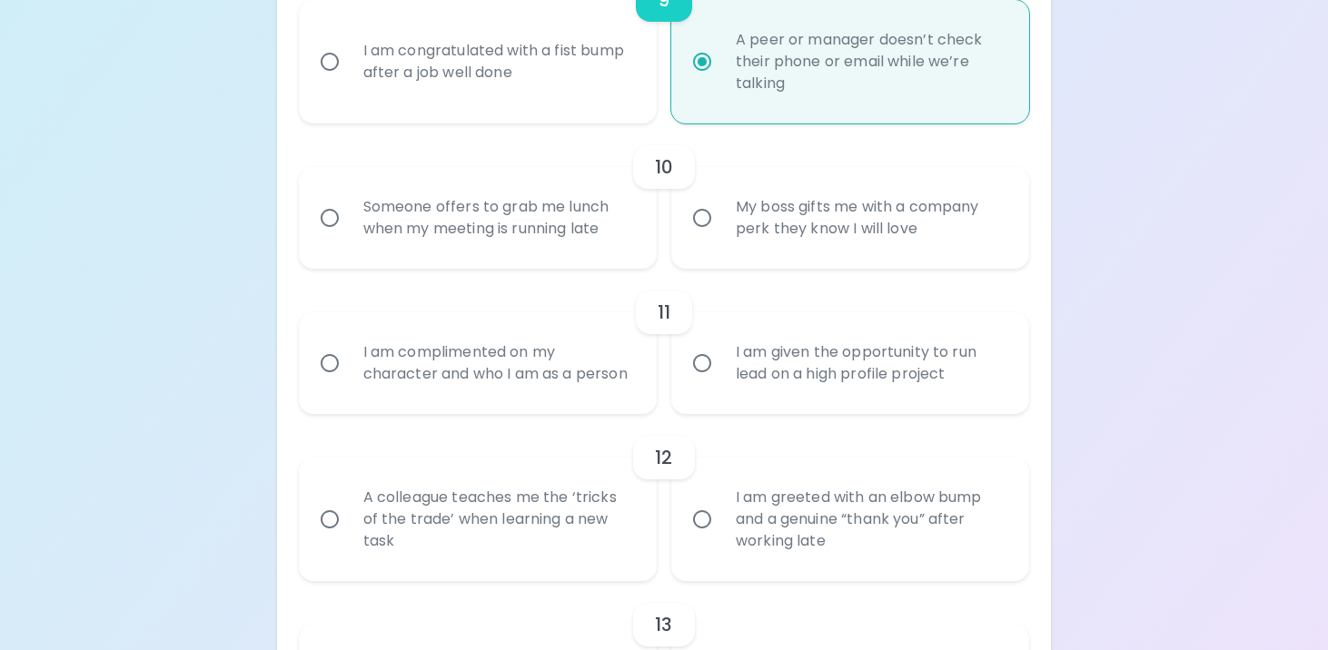
radio input "false"
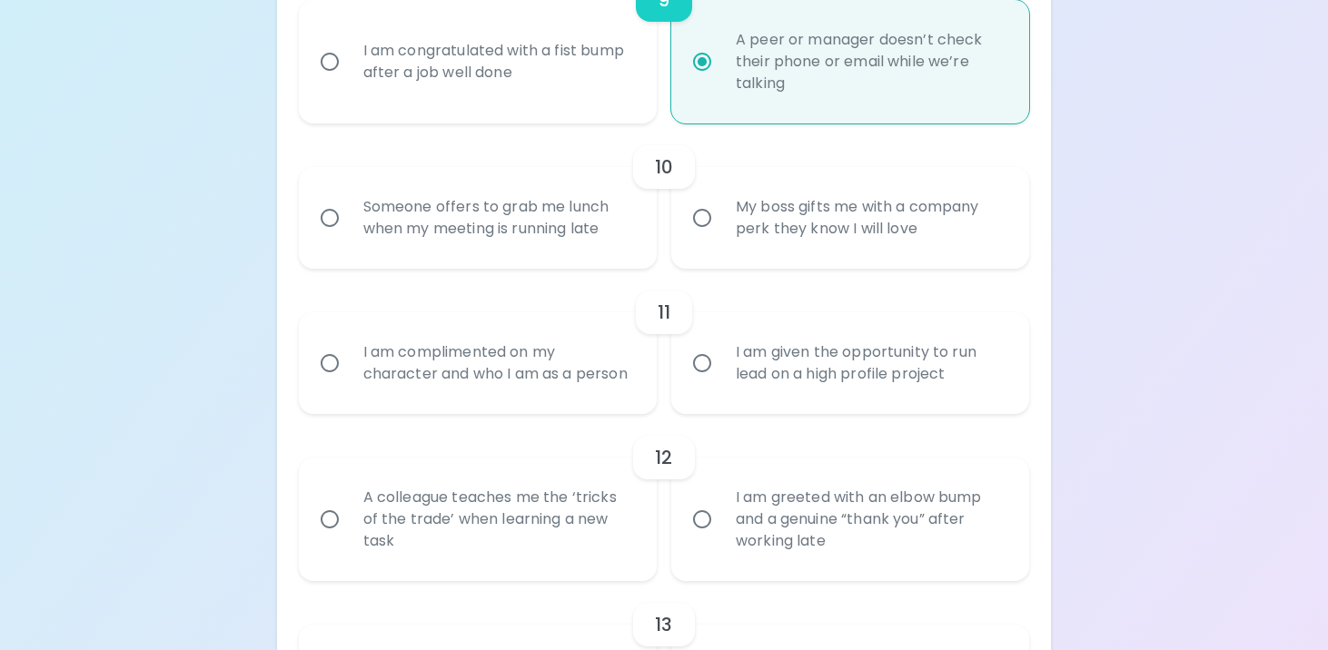
radio input "false"
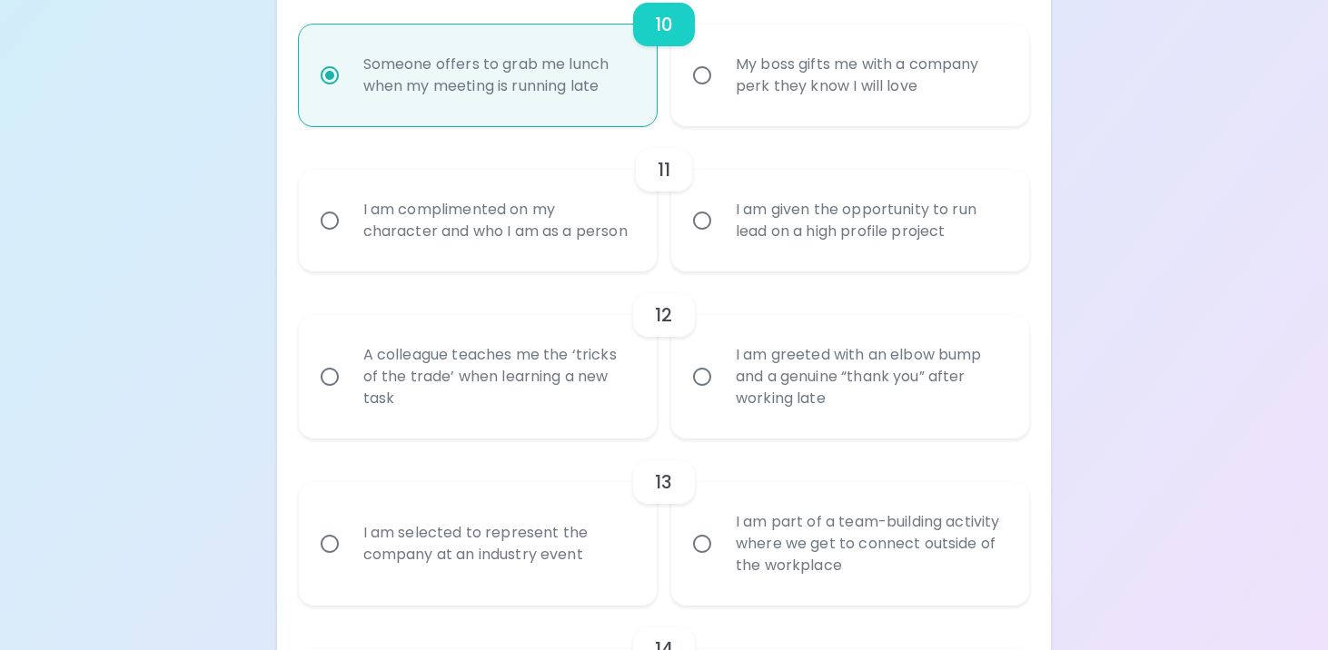
scroll to position [1918, 0]
radio input "true"
click at [633, 242] on div "I am complimented on my character and who I am as a person" at bounding box center [498, 217] width 298 height 87
click at [349, 237] on input "I am complimented on my character and who I am as a person" at bounding box center [330, 218] width 38 height 38
radio input "false"
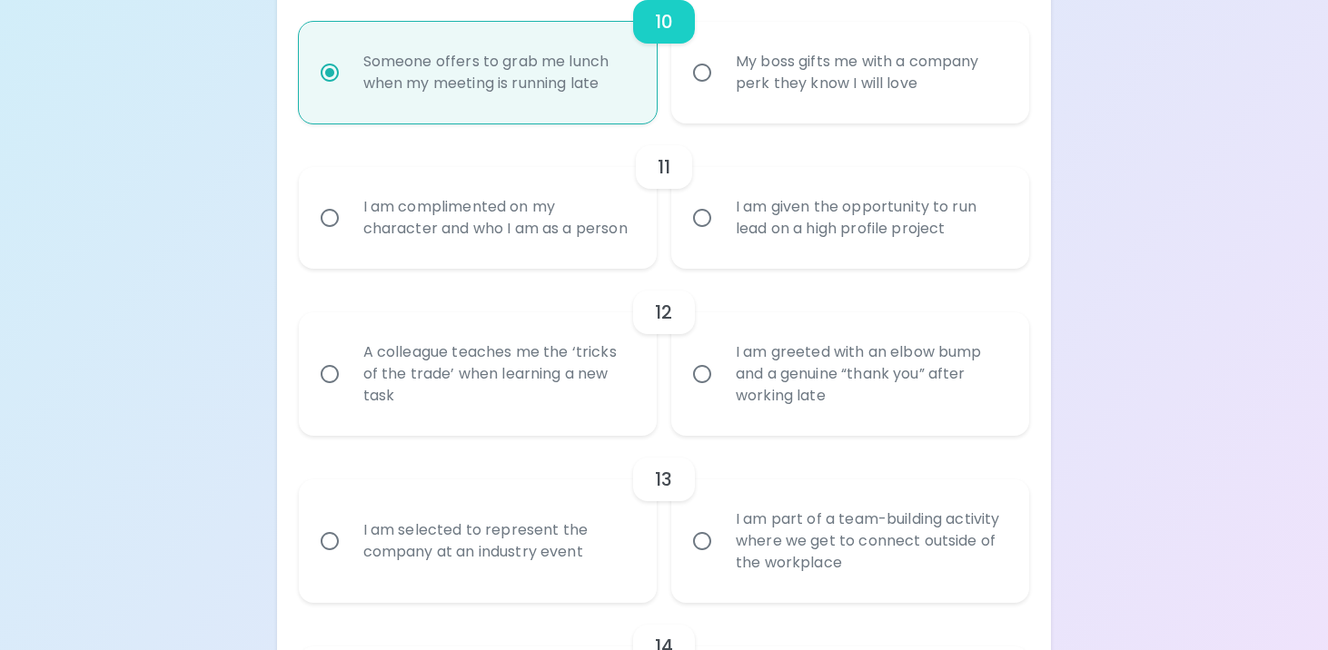
radio input "false"
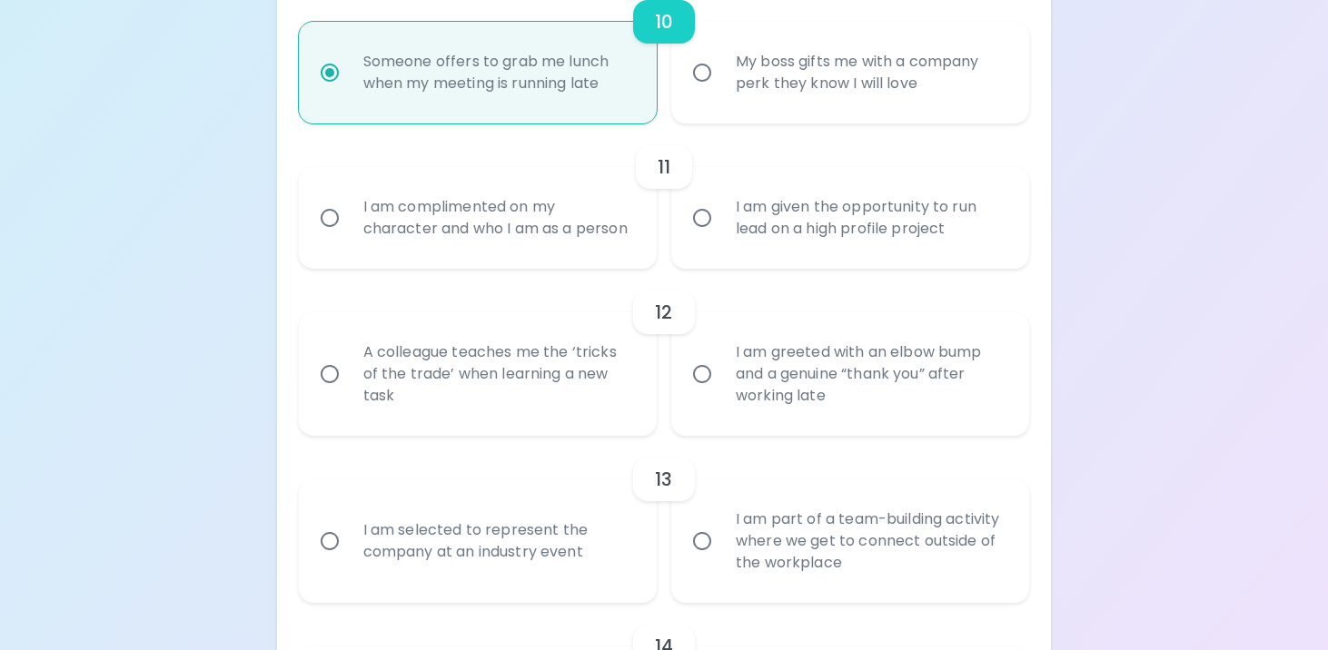
radio input "false"
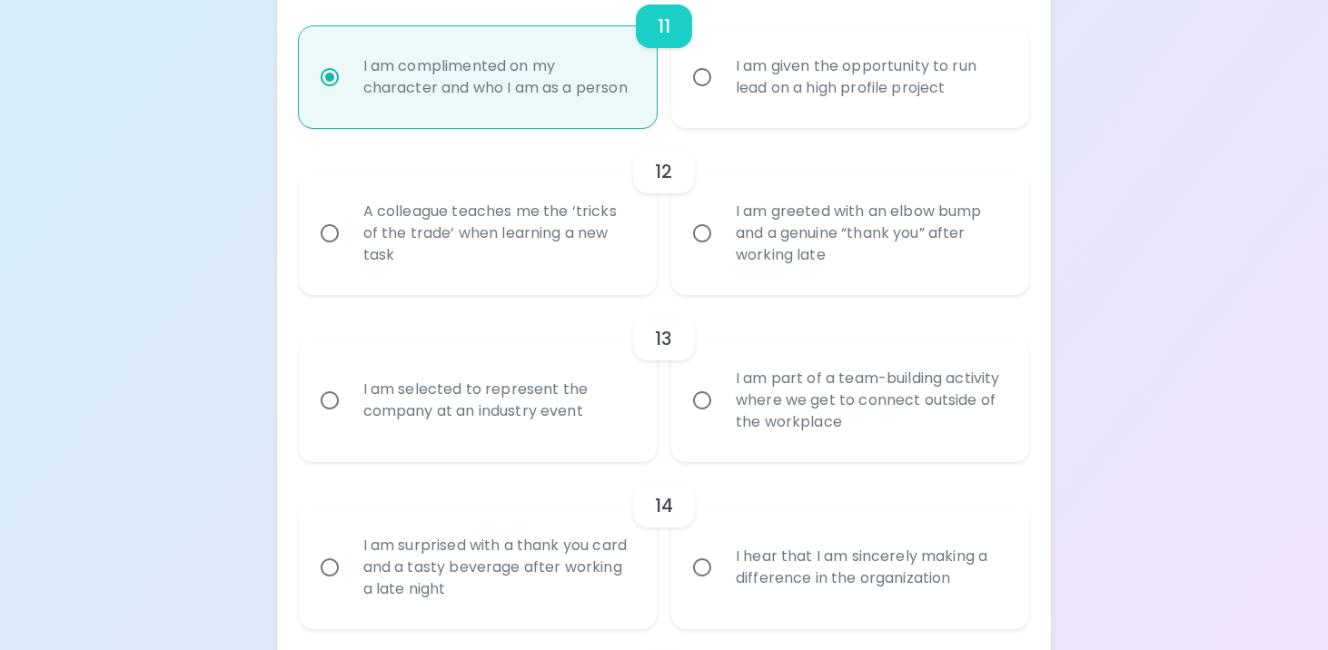
scroll to position [2063, 0]
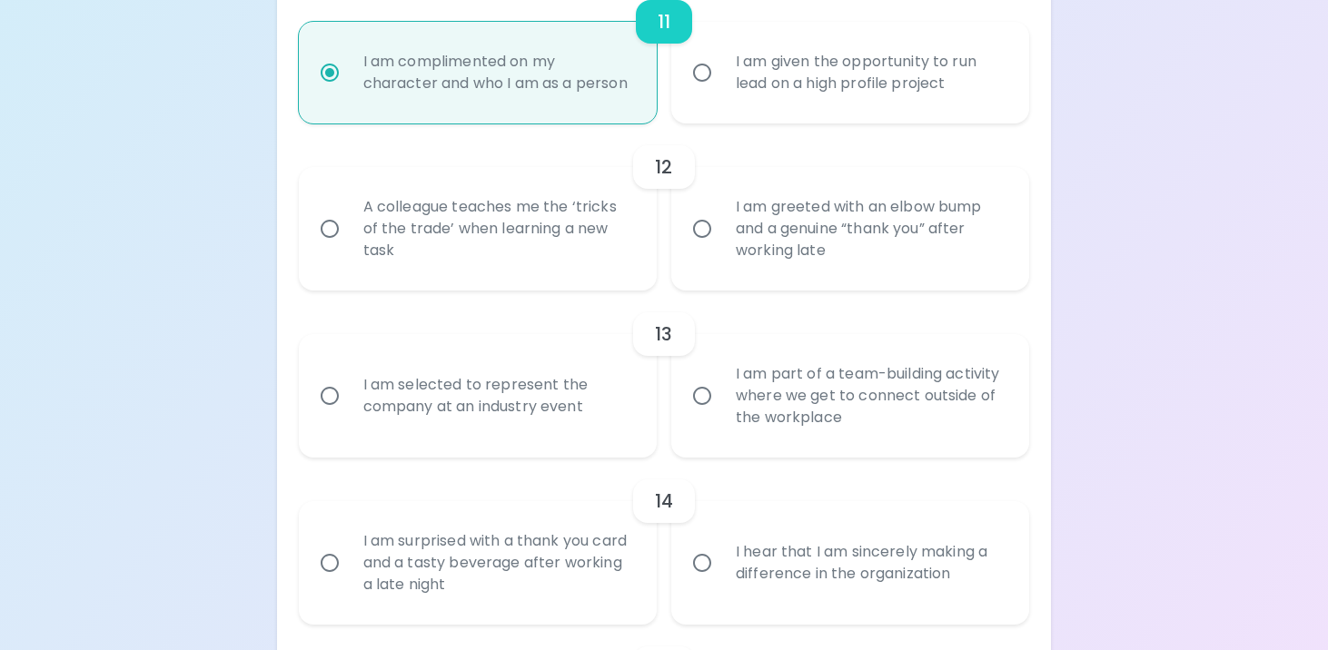
radio input "true"
click at [588, 283] on div "A colleague teaches me the ‘tricks of the trade’ when learning a new task" at bounding box center [498, 228] width 298 height 109
click at [349, 248] on input "A colleague teaches me the ‘tricks of the trade’ when learning a new task" at bounding box center [330, 229] width 38 height 38
radio input "false"
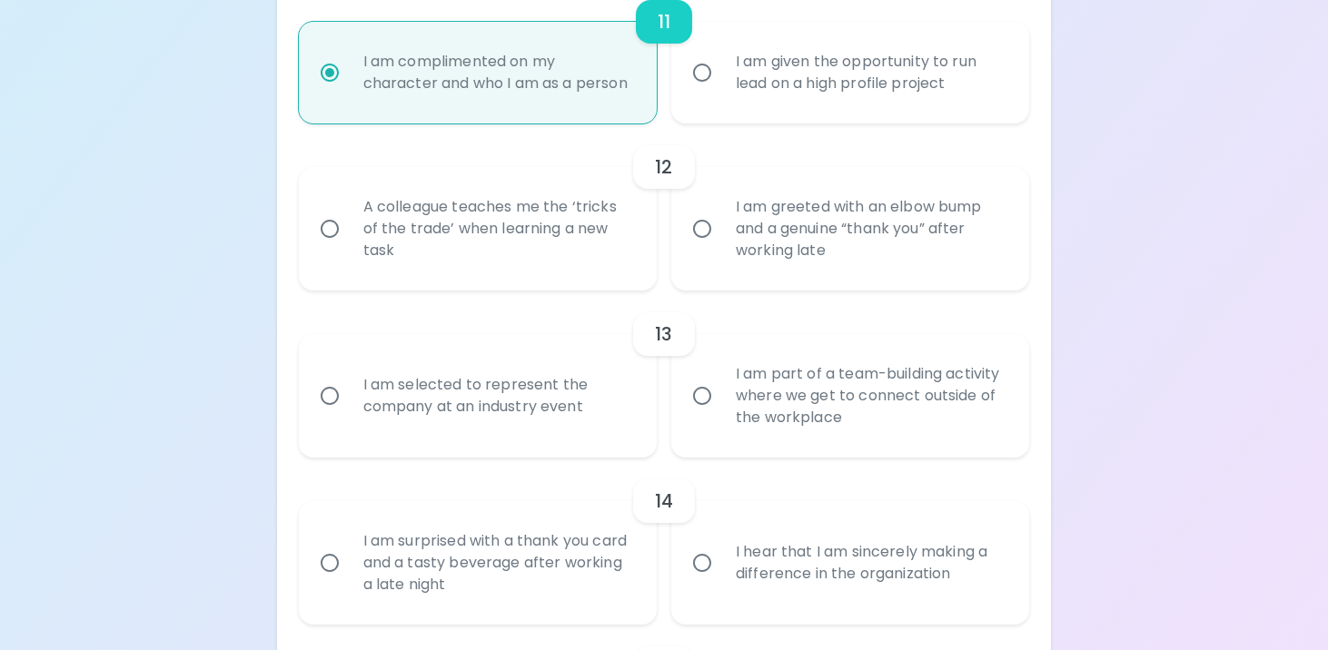
radio input "false"
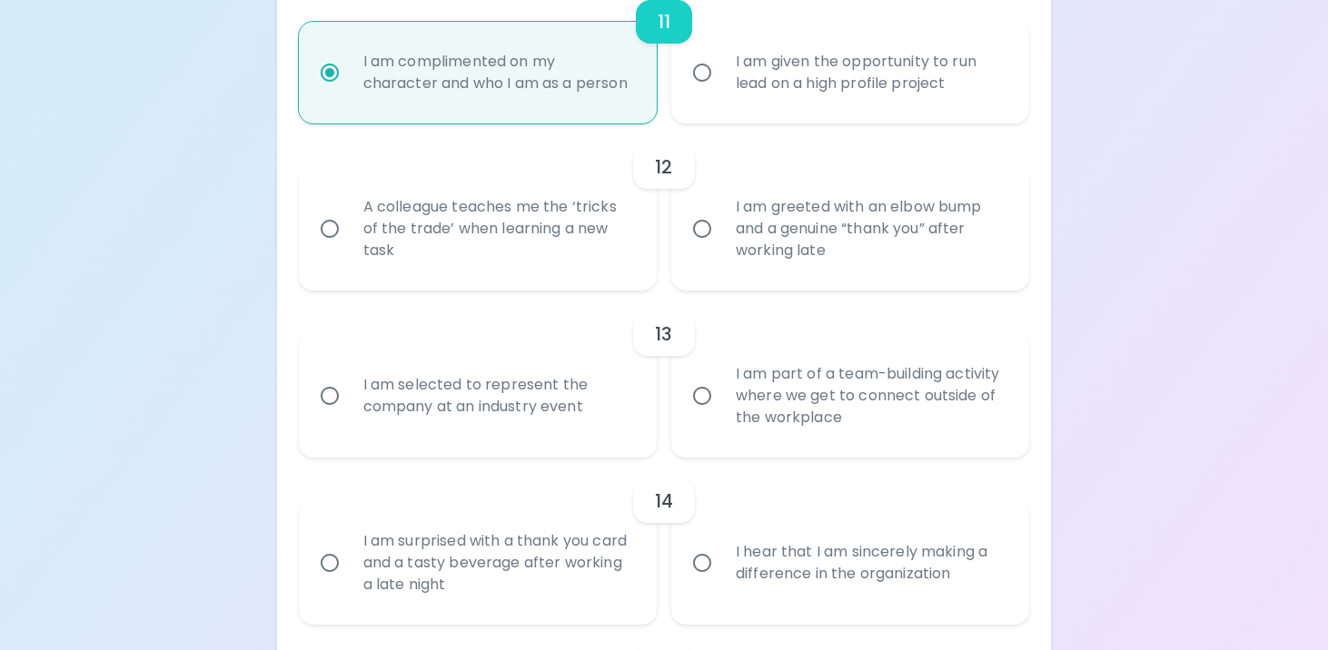
radio input "false"
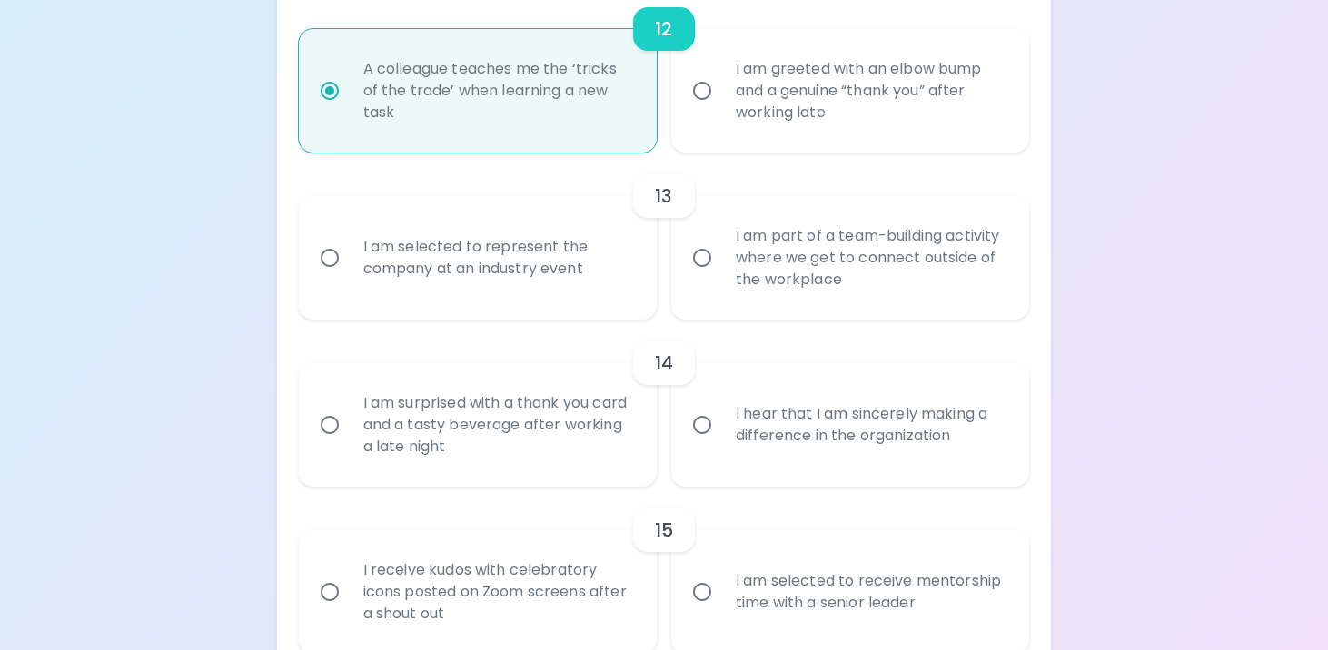
scroll to position [2209, 0]
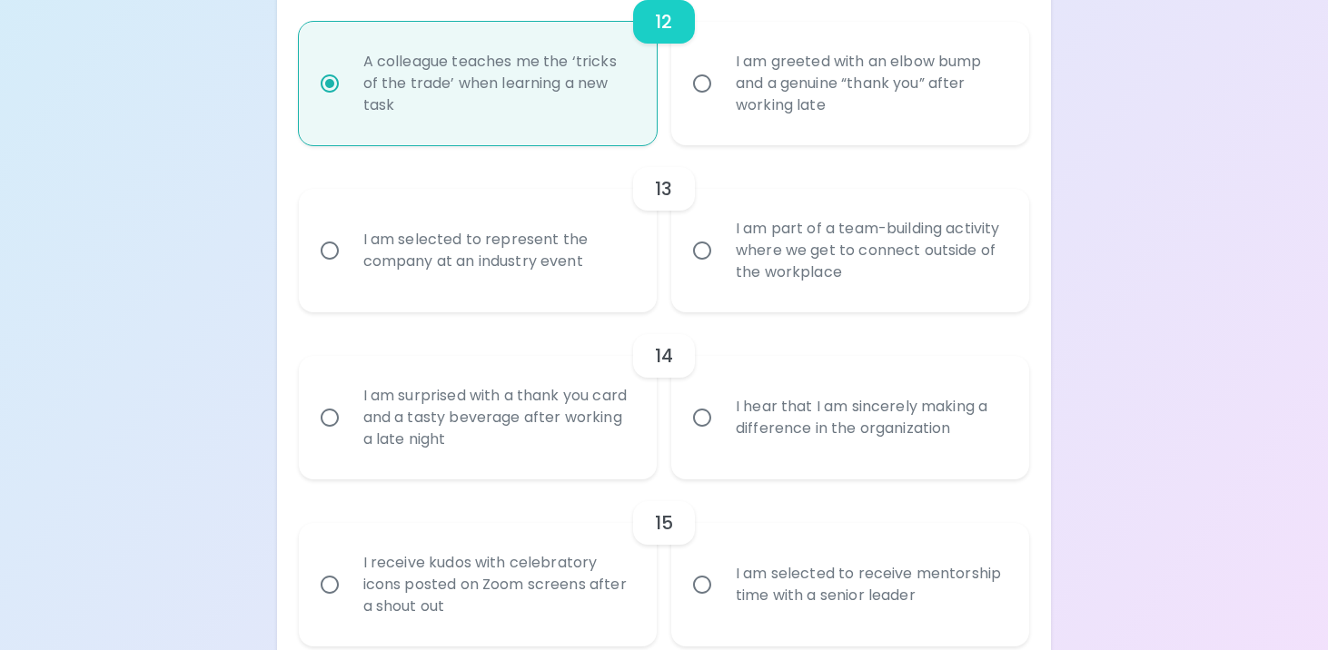
radio input "true"
click at [749, 299] on div "I am part of a team-building activity where we get to connect outside of the wo…" at bounding box center [870, 250] width 298 height 109
click at [721, 270] on input "I am part of a team-building activity where we get to connect outside of the wo…" at bounding box center [702, 251] width 38 height 38
radio input "false"
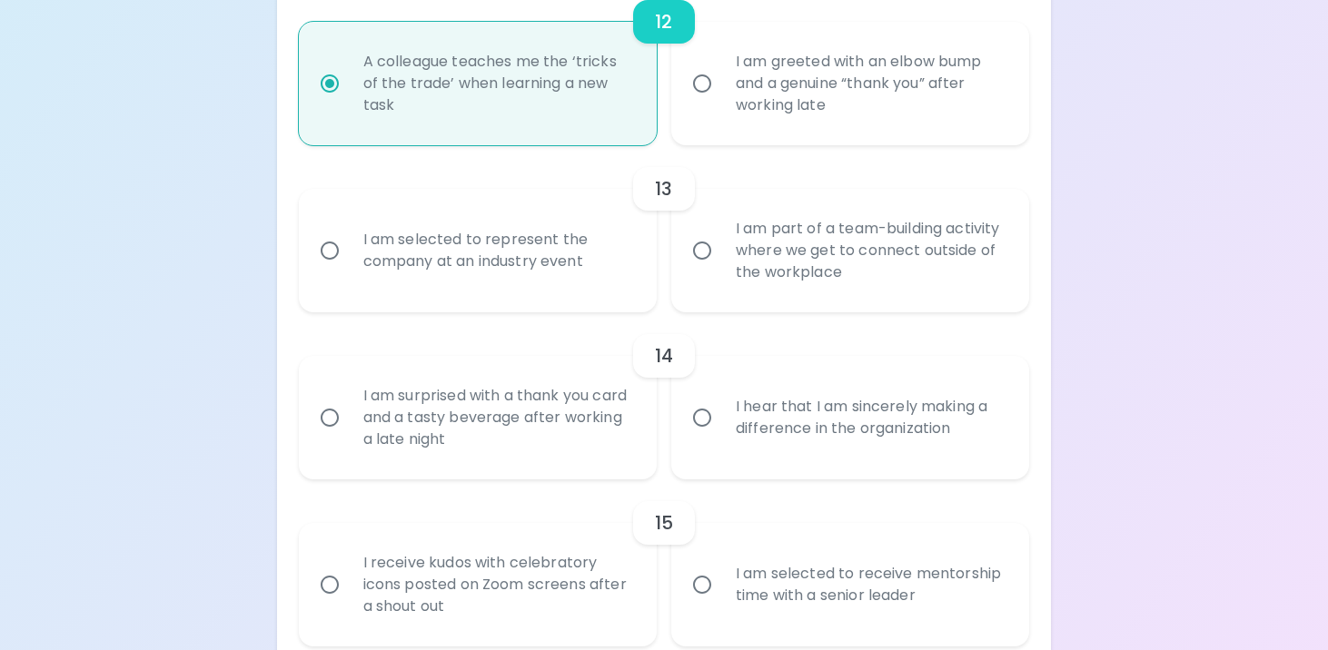
radio input "false"
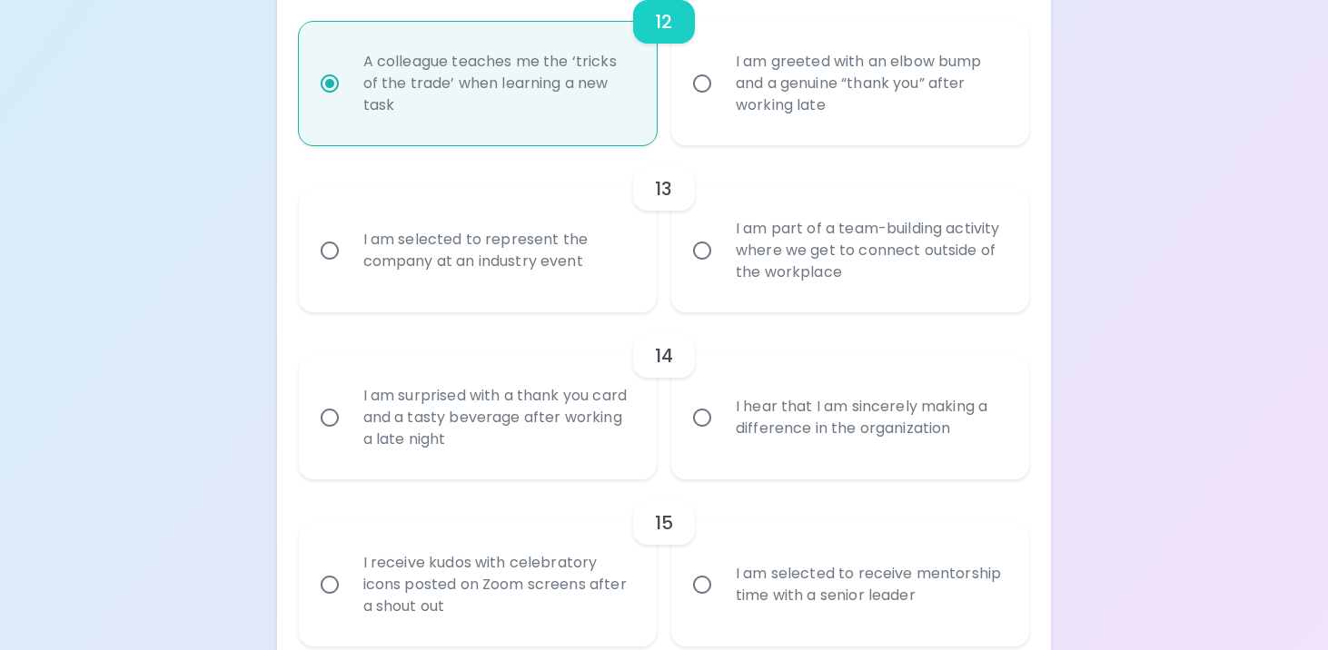
radio input "false"
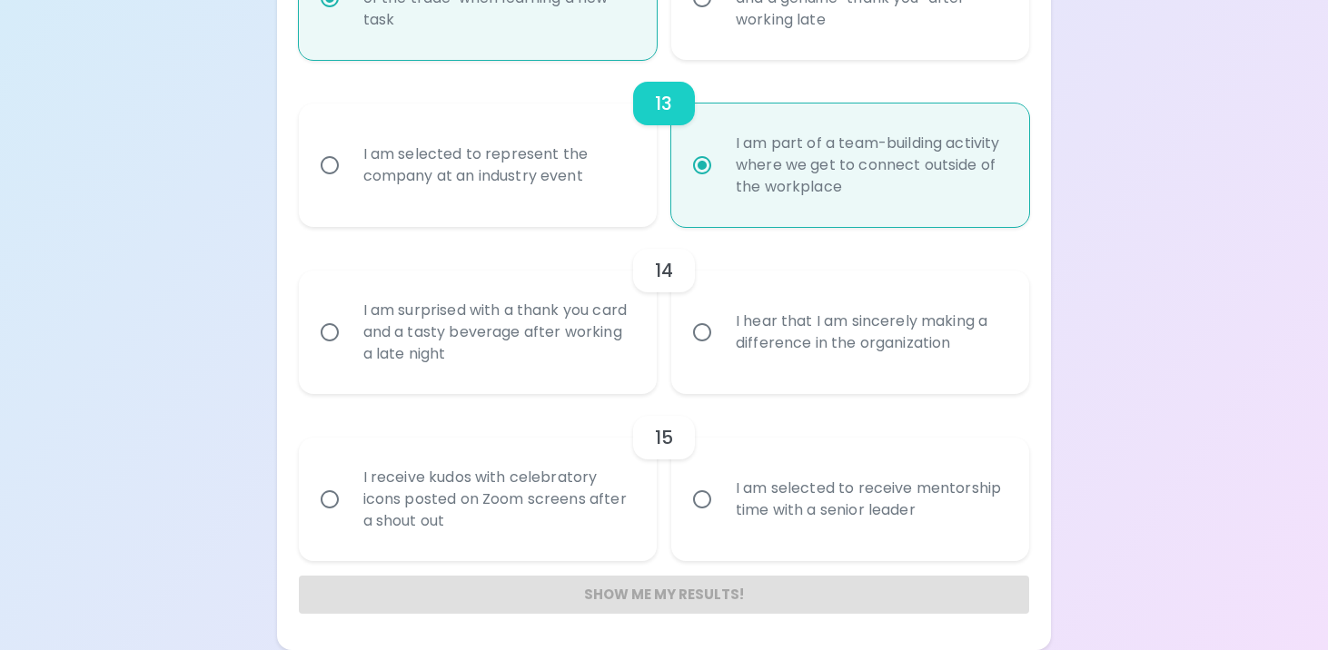
scroll to position [2316, 0]
radio input "true"
click at [689, 368] on label "I hear that I am sincerely making a difference in the organization" at bounding box center [840, 333] width 358 height 124
click at [689, 352] on input "I hear that I am sincerely making a difference in the organization" at bounding box center [702, 332] width 38 height 38
radio input "false"
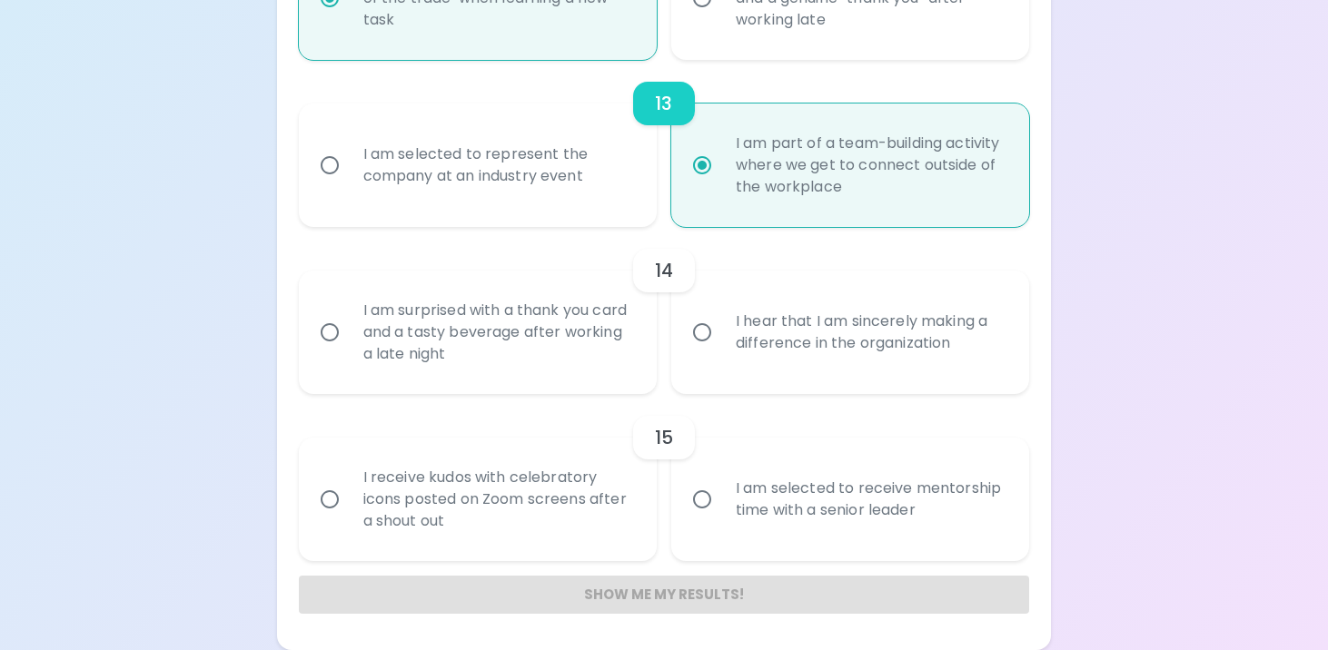
radio input "false"
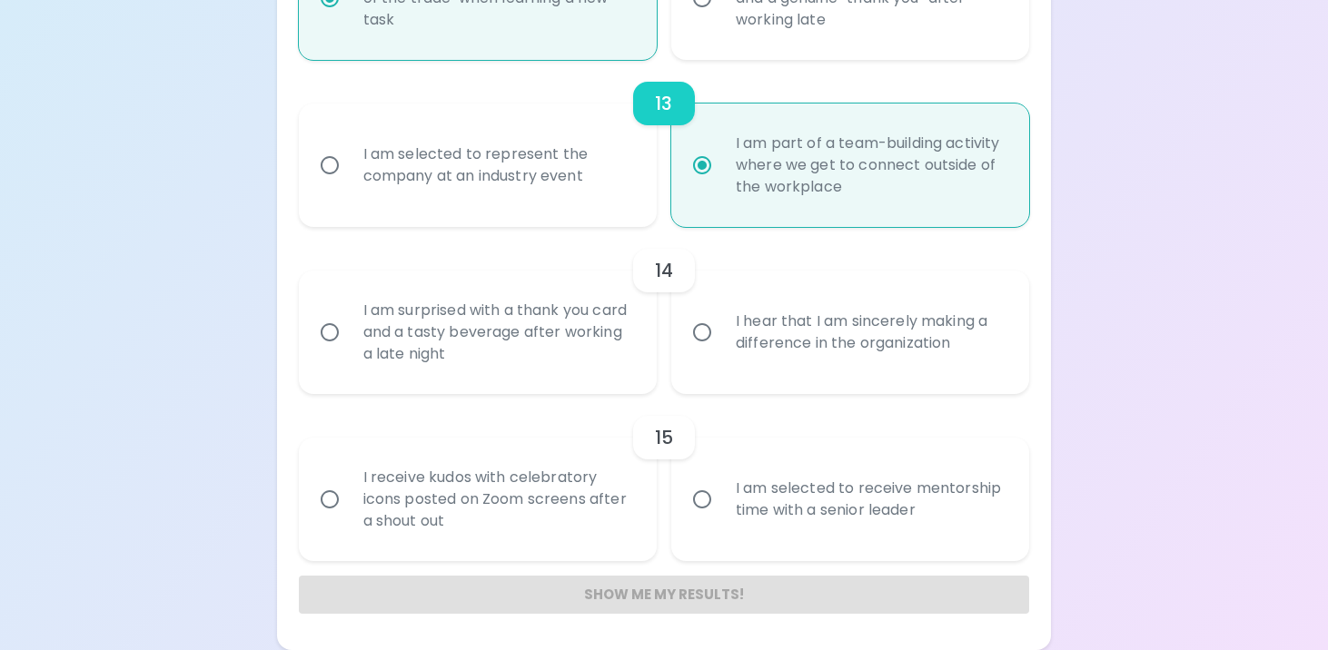
radio input "false"
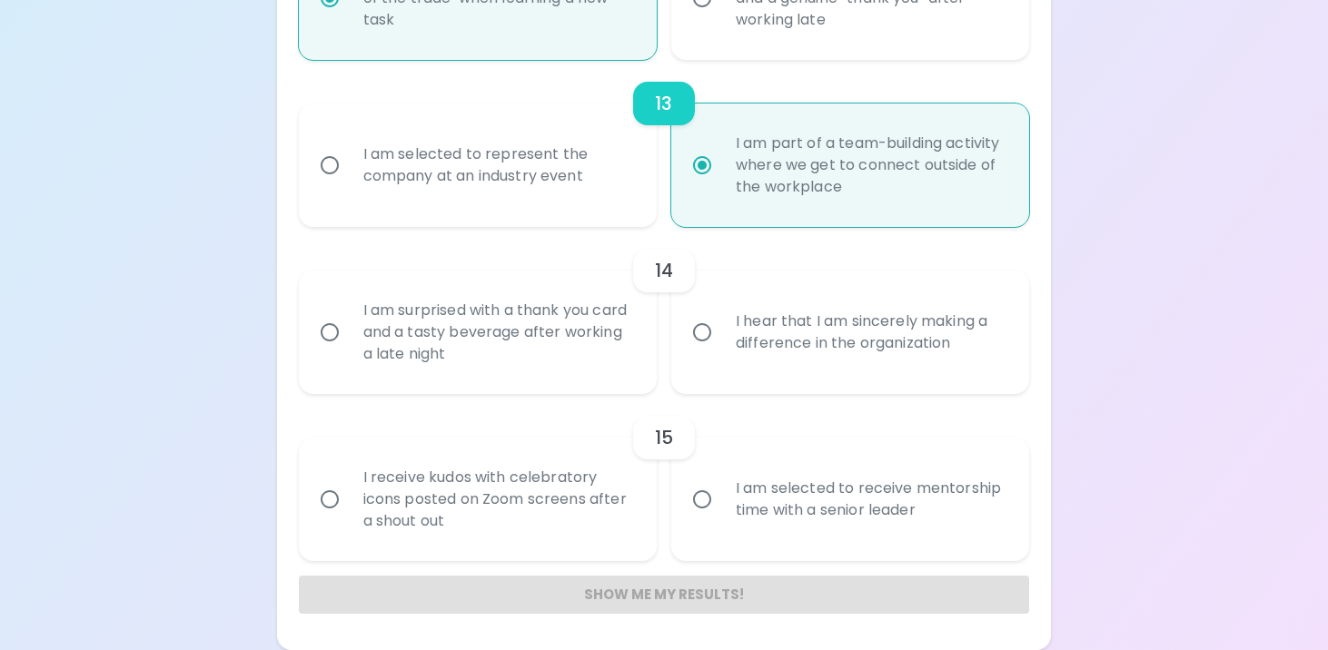
radio input "false"
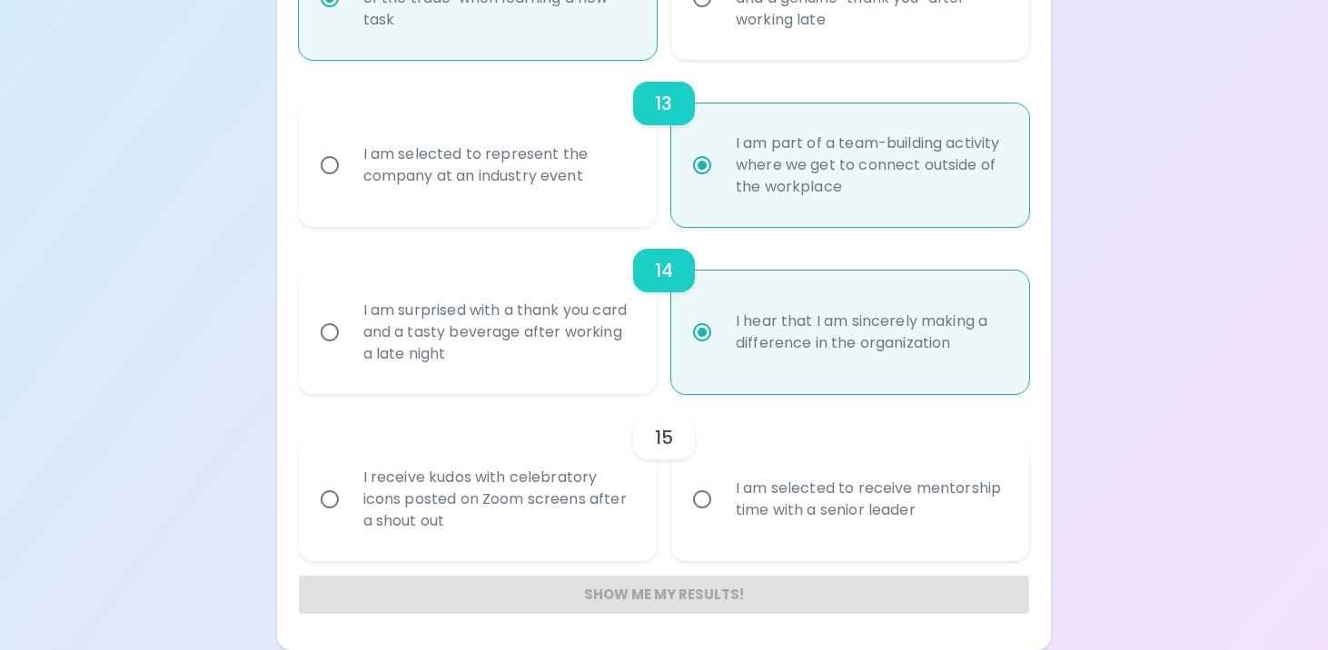
radio input "true"
click at [607, 513] on div "I receive kudos with celebratory icons posted on Zoom screens after a shout out" at bounding box center [498, 499] width 298 height 109
click at [349, 513] on input "I receive kudos with celebratory icons posted on Zoom screens after a shout out" at bounding box center [330, 500] width 38 height 38
radio input "false"
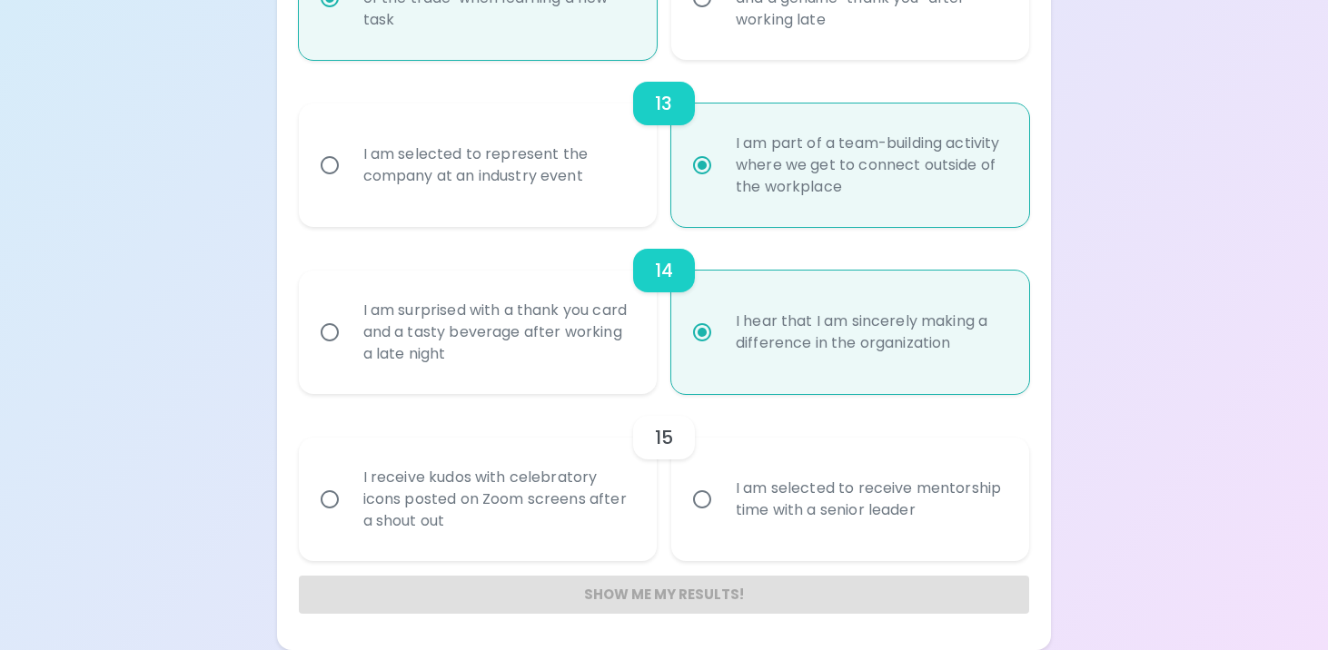
radio input "false"
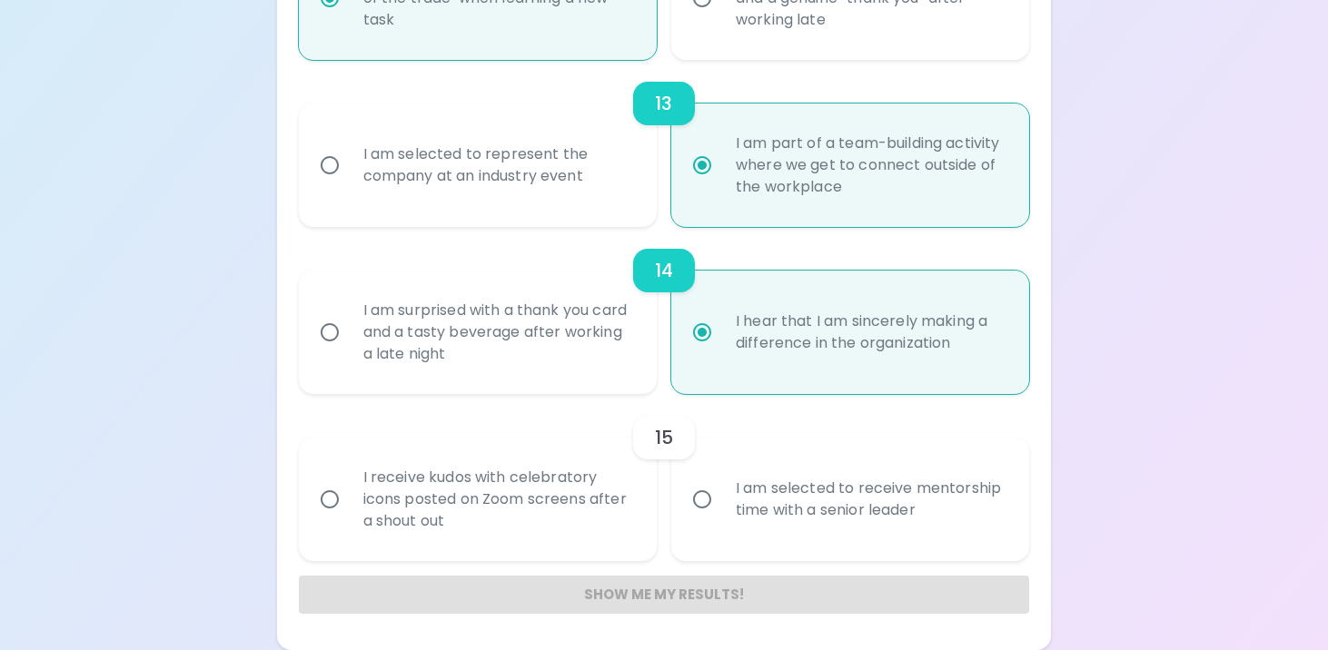
radio input "false"
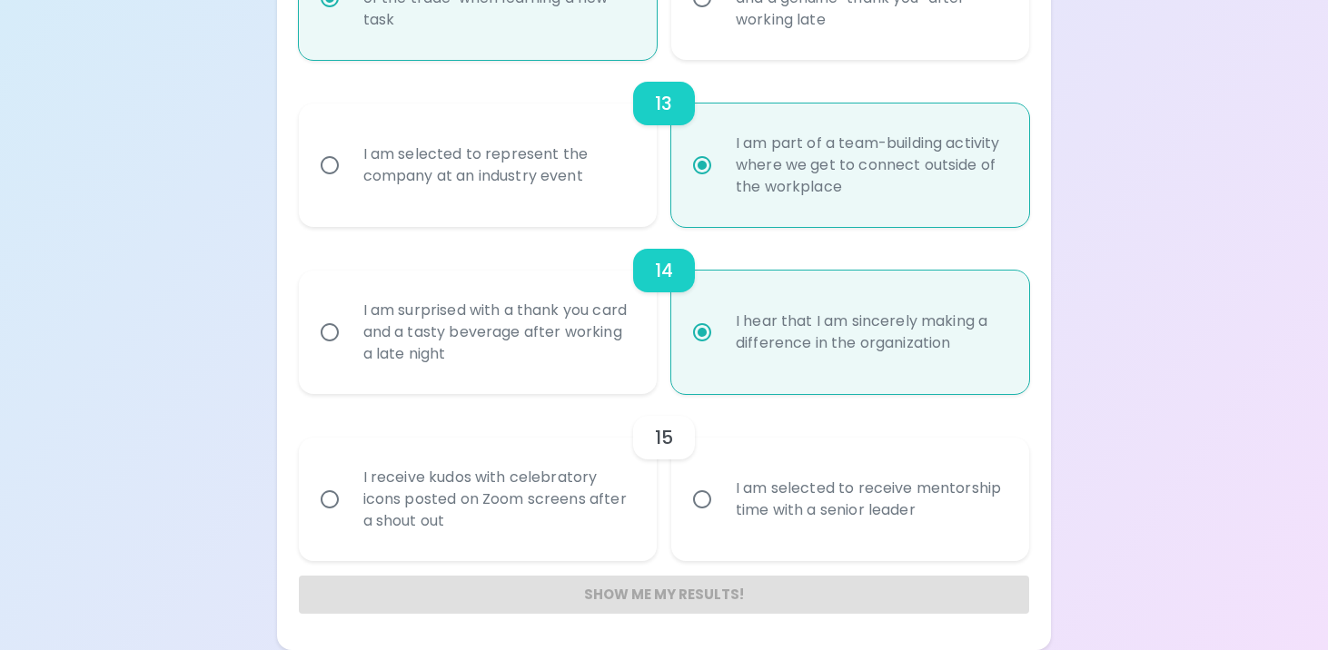
radio input "false"
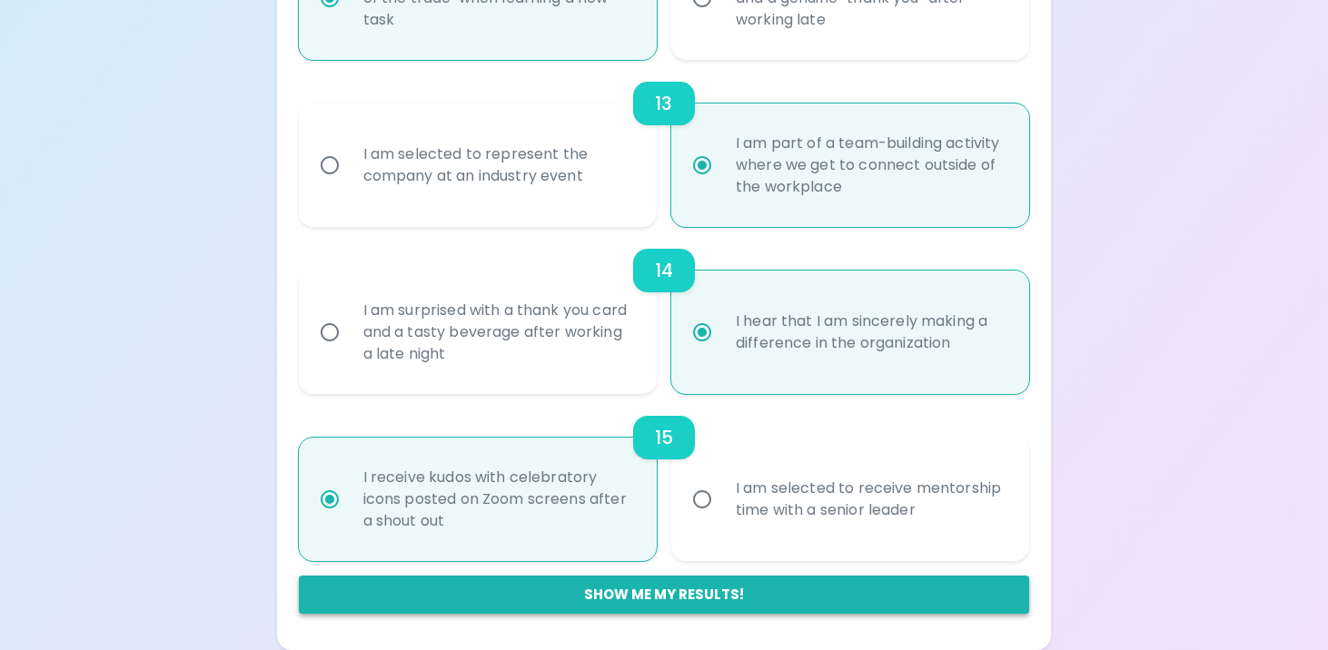
radio input "true"
click at [627, 588] on button "Show me my results!" at bounding box center [664, 595] width 731 height 38
radio input "false"
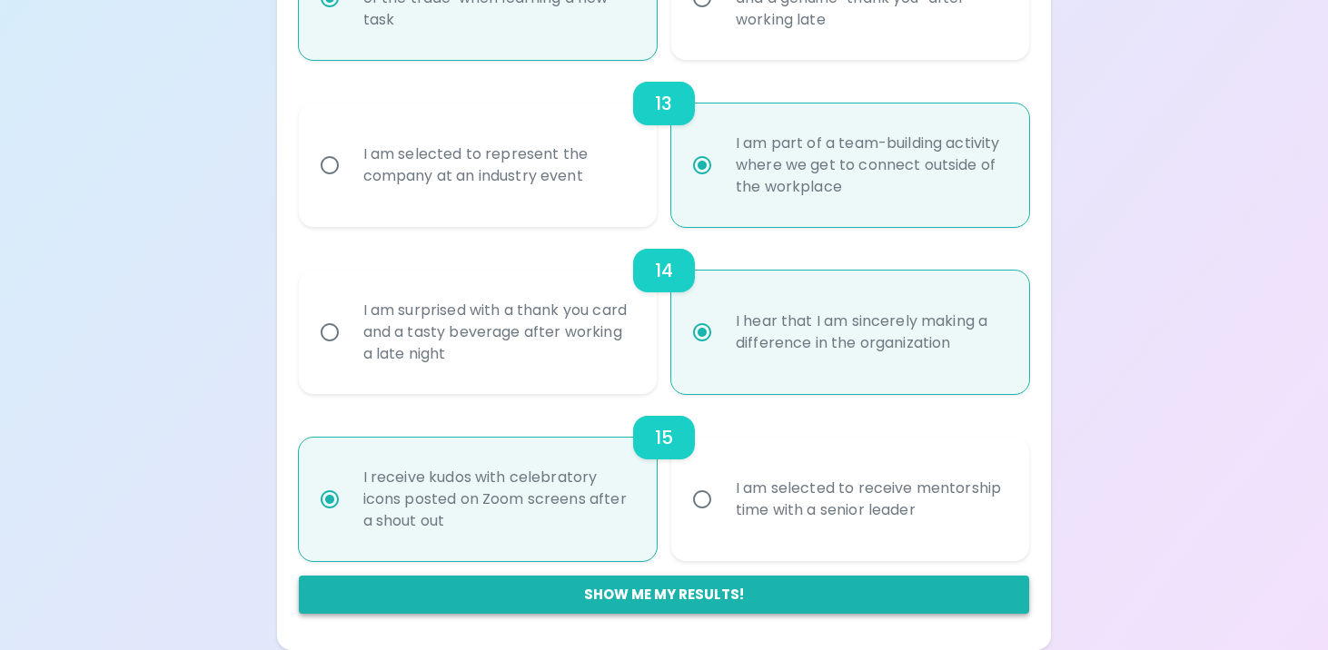
radio input "false"
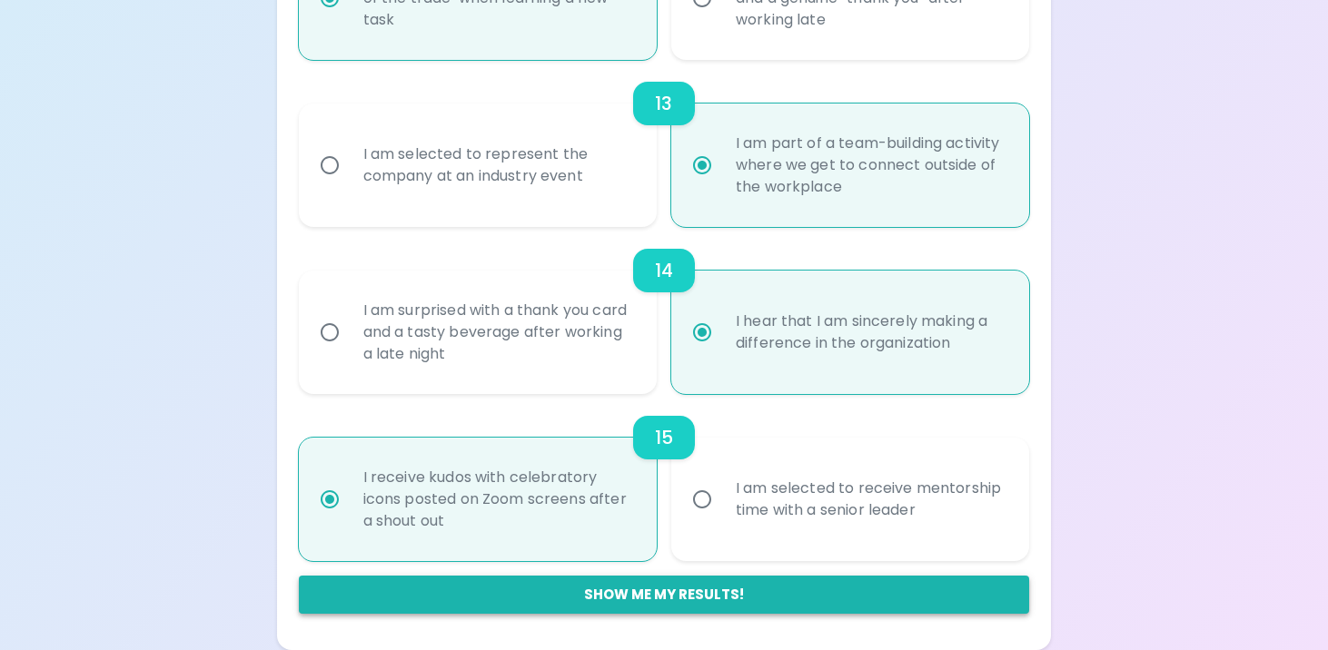
radio input "false"
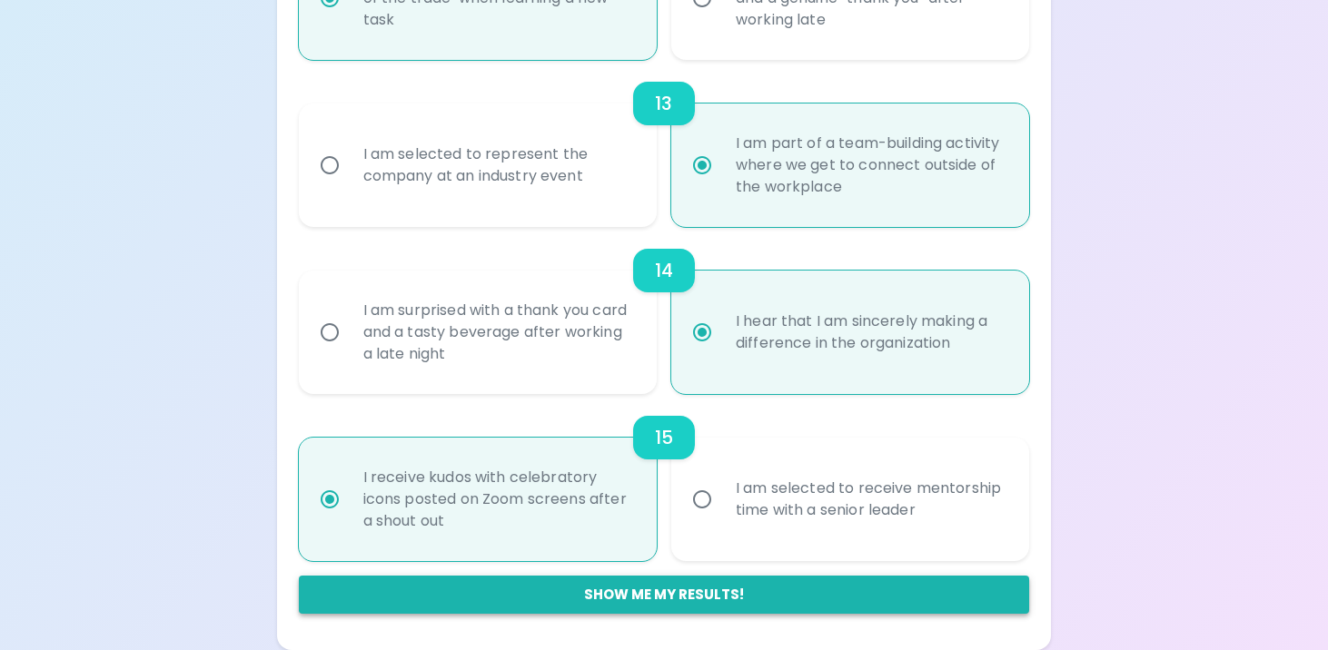
radio input "false"
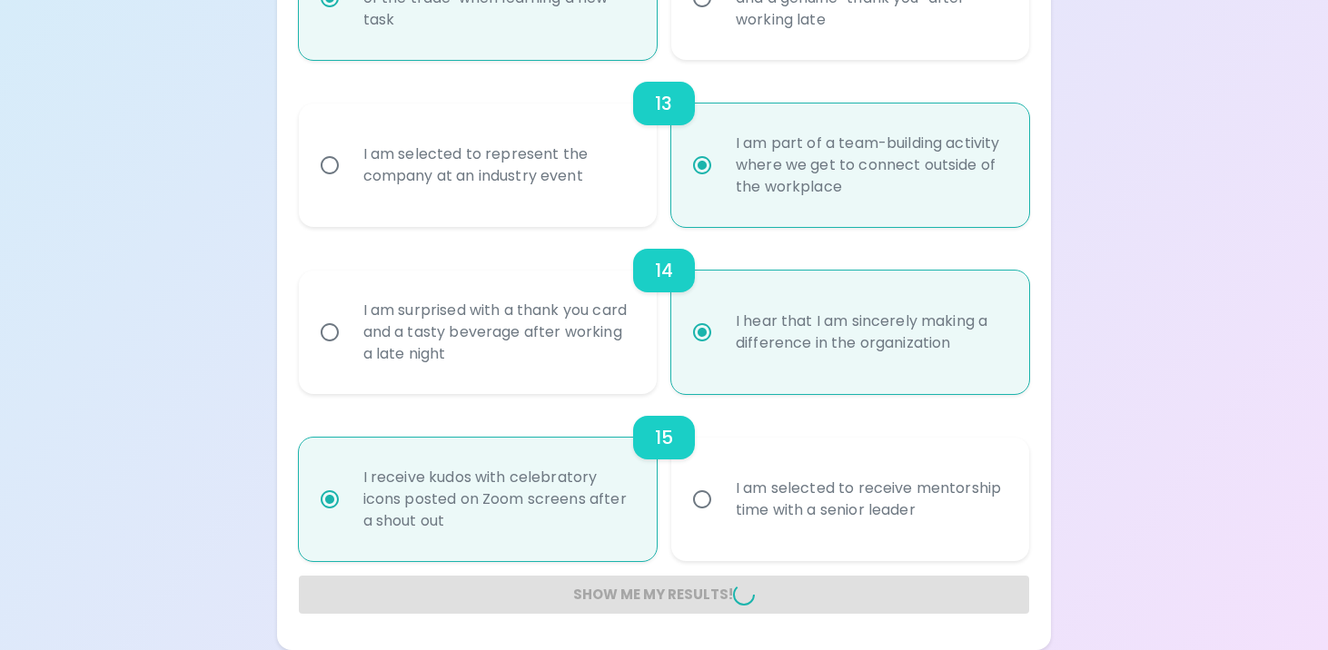
radio input "false"
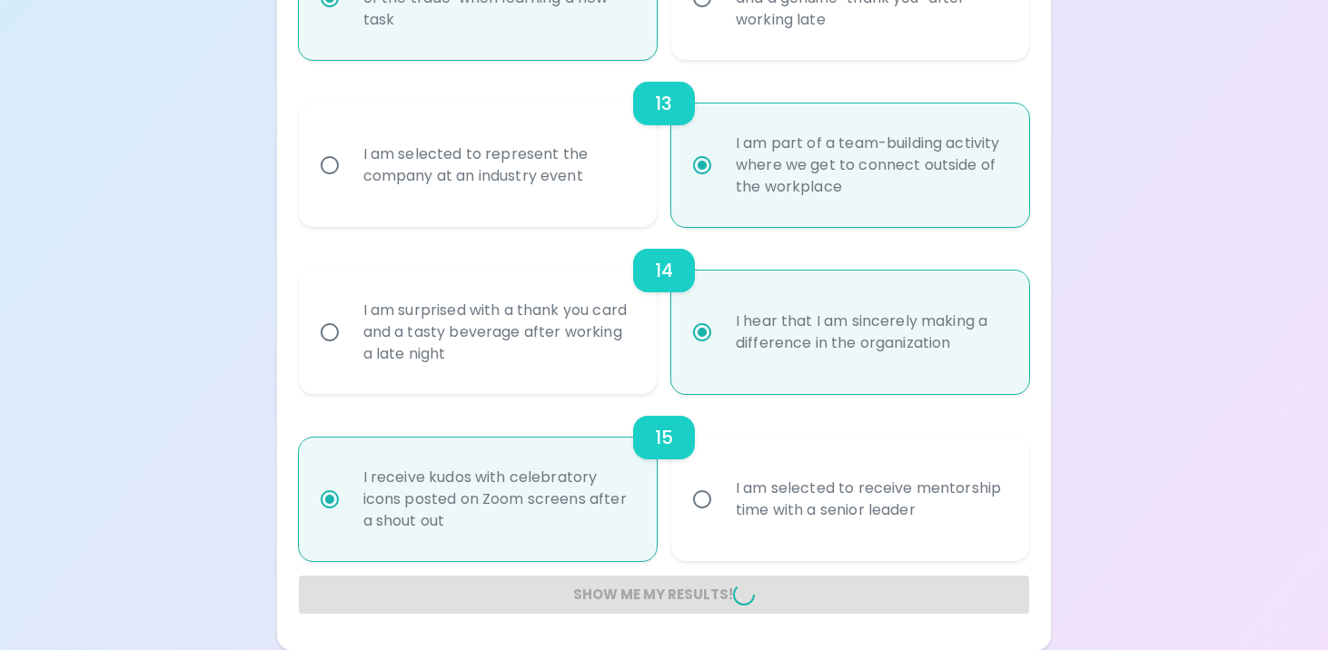
radio input "false"
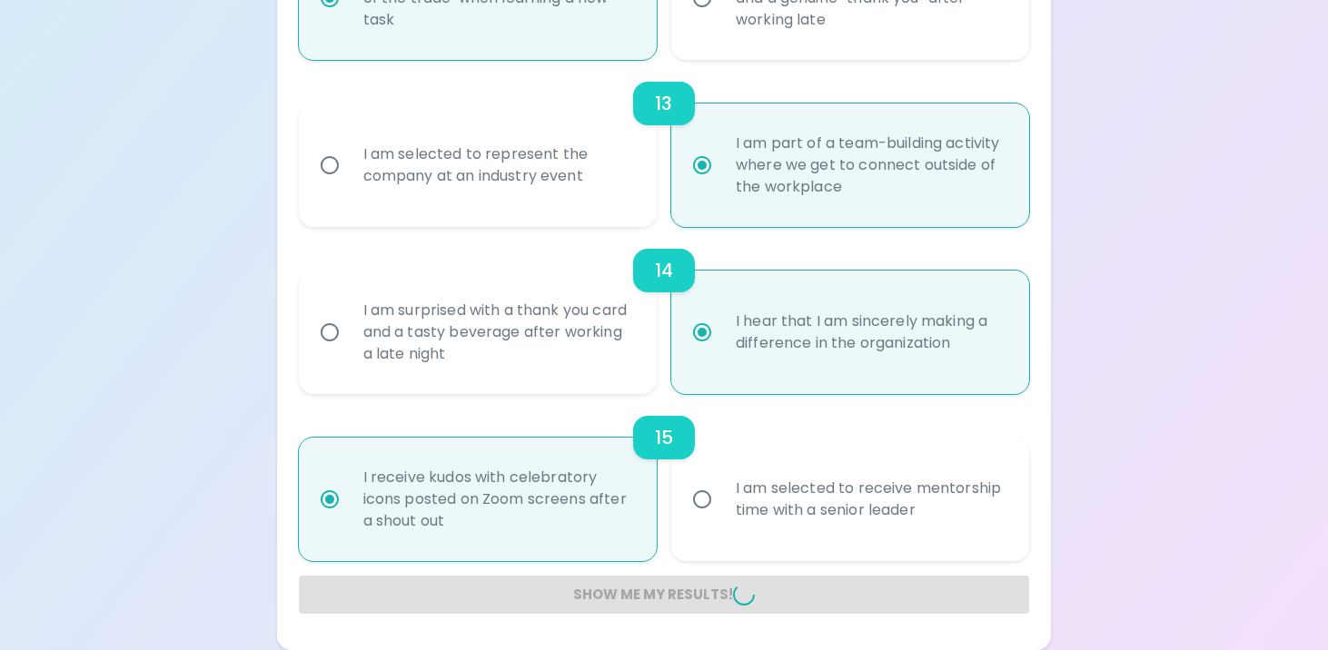
radio input "false"
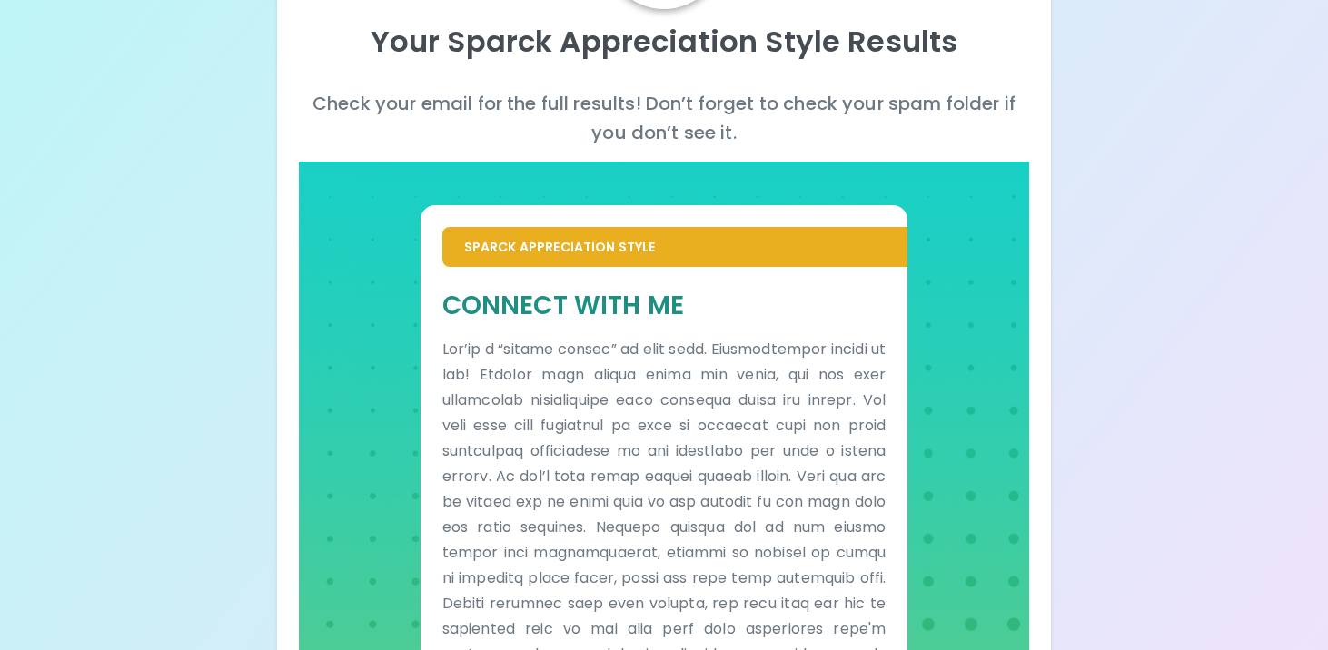
scroll to position [0, 0]
